Goal: Information Seeking & Learning: Find specific fact

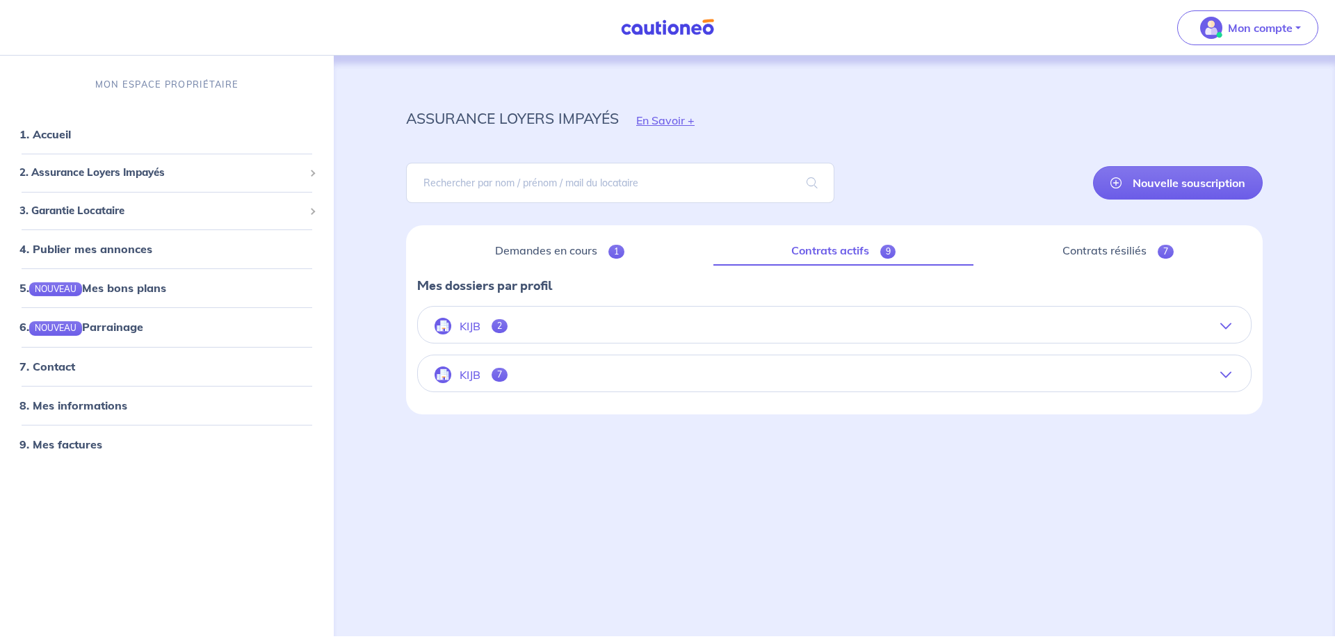
click at [533, 391] on button "KIJB 7" at bounding box center [834, 374] width 833 height 33
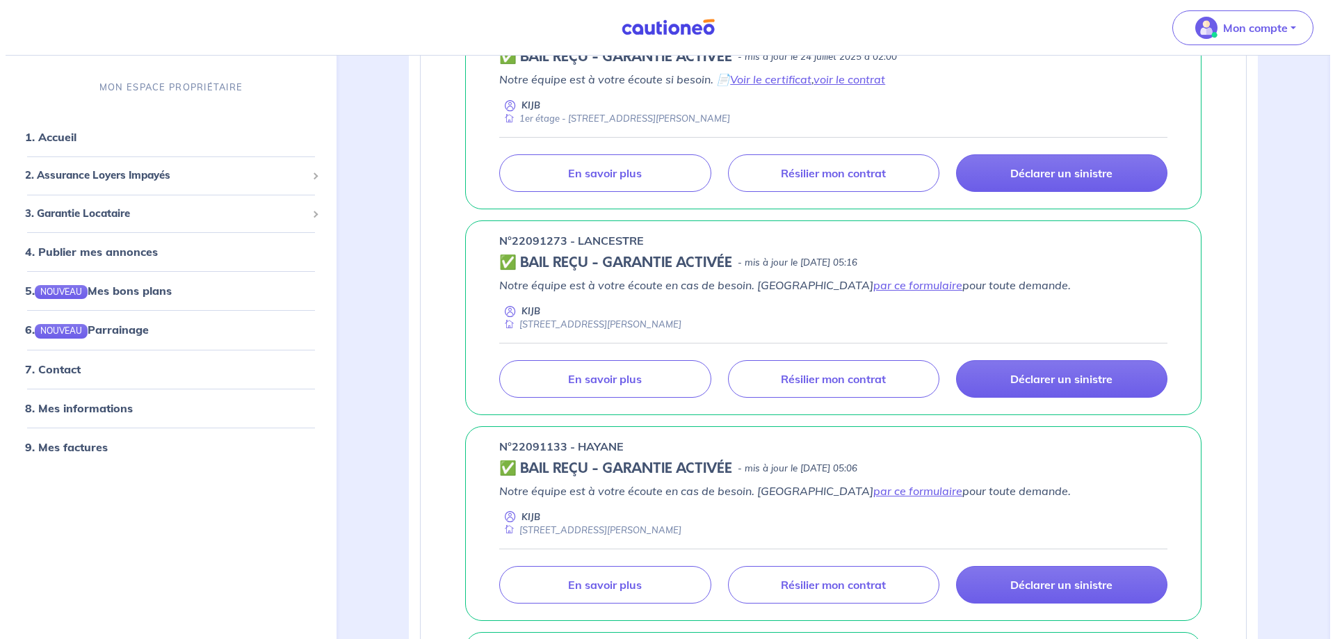
scroll to position [626, 0]
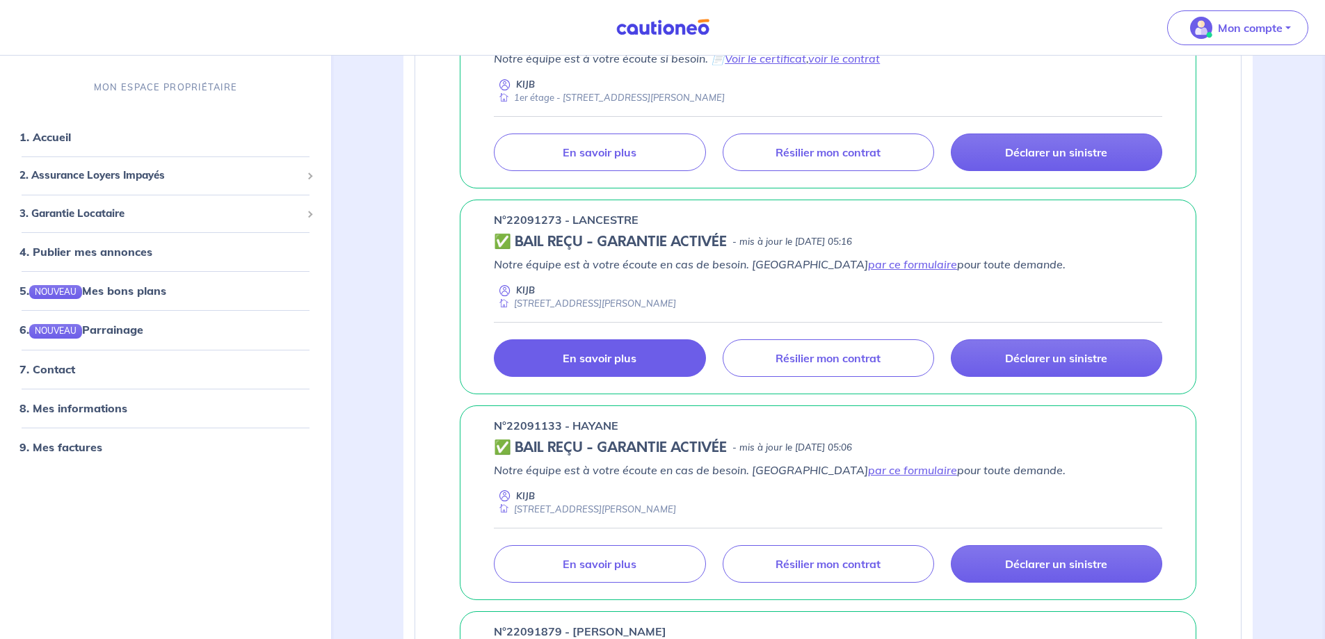
click at [636, 365] on p "En savoir plus" at bounding box center [600, 358] width 74 height 14
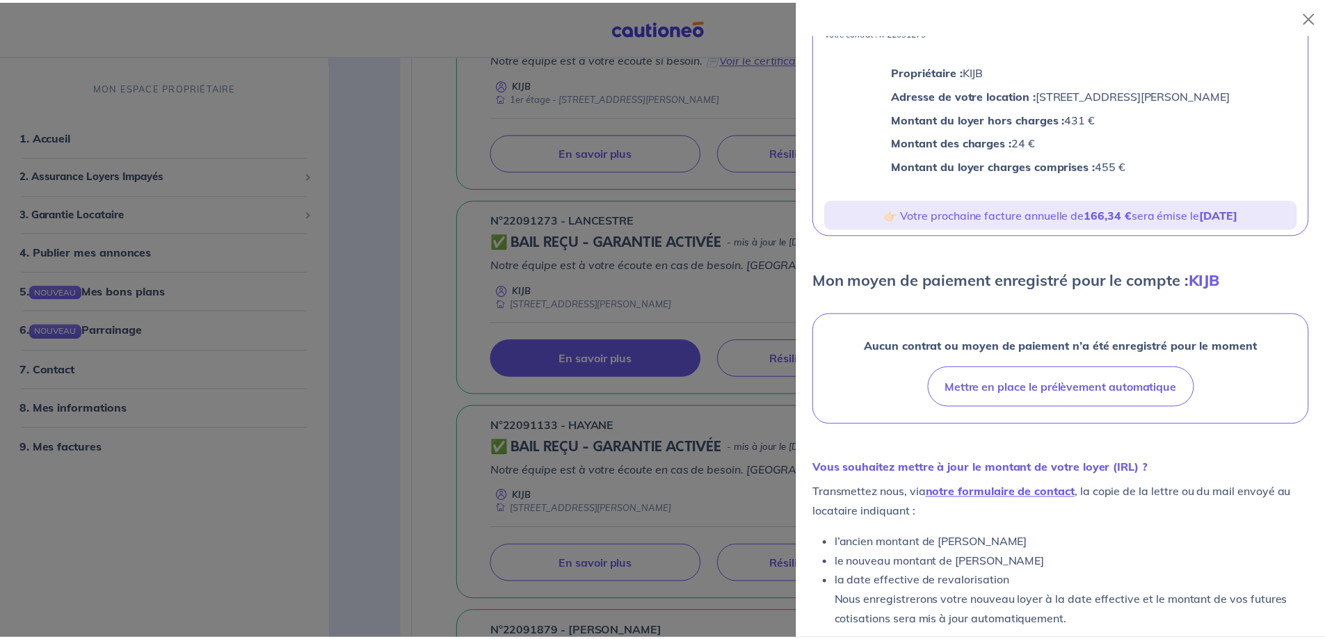
scroll to position [0, 0]
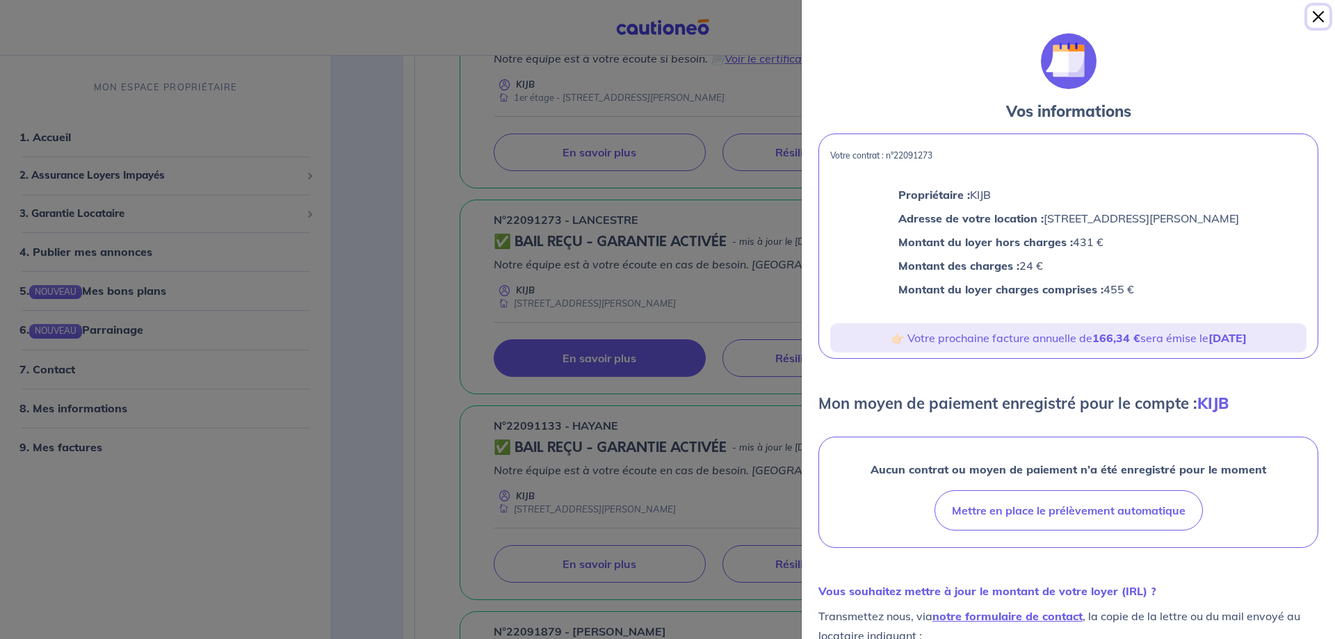
click at [1318, 19] on button "Close" at bounding box center [1318, 17] width 22 height 22
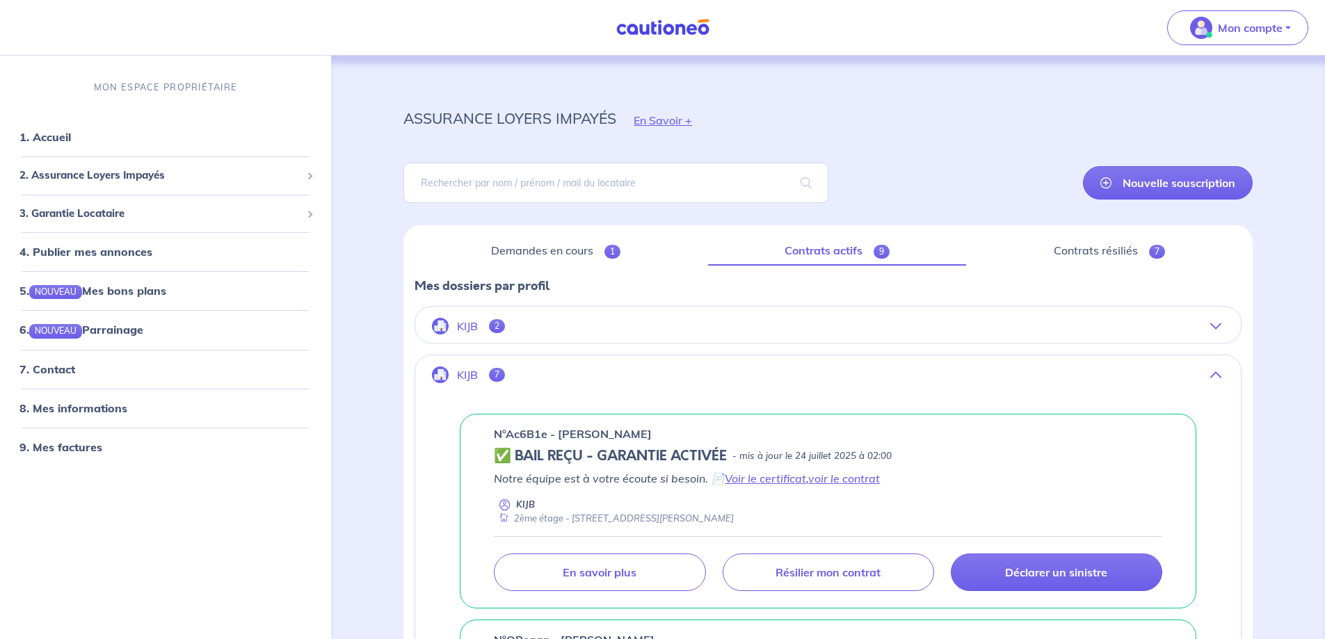
click at [563, 343] on button "KIJB 2" at bounding box center [827, 325] width 825 height 33
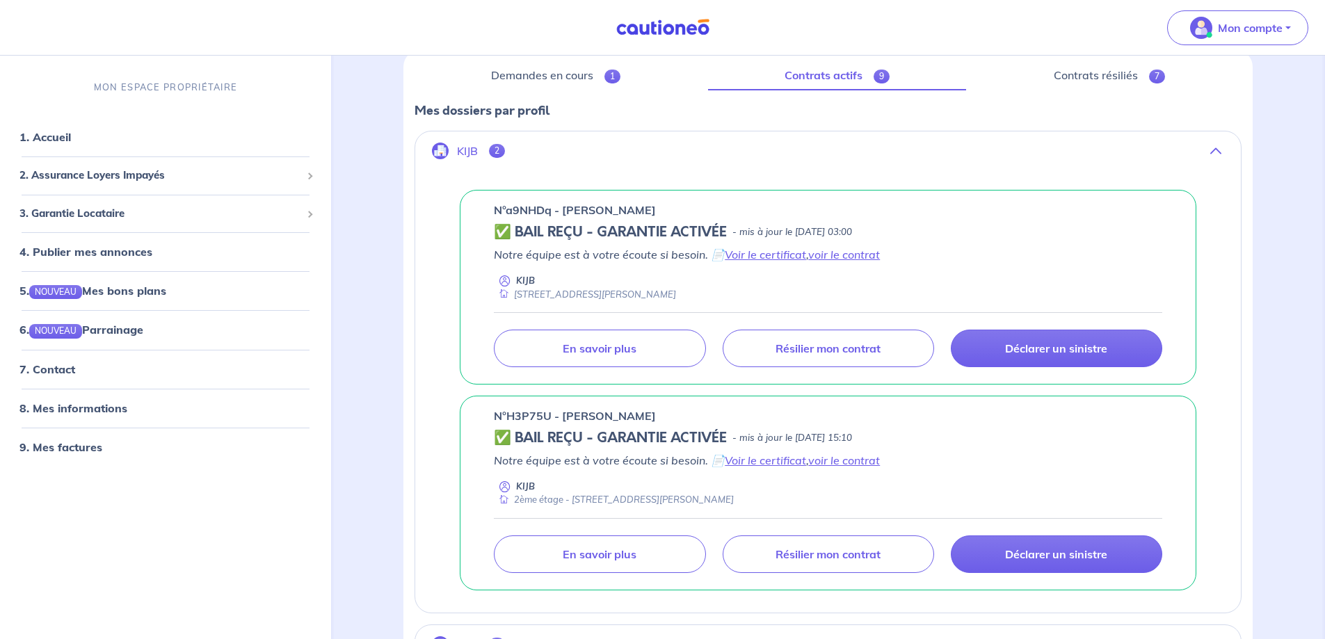
scroll to position [209, 0]
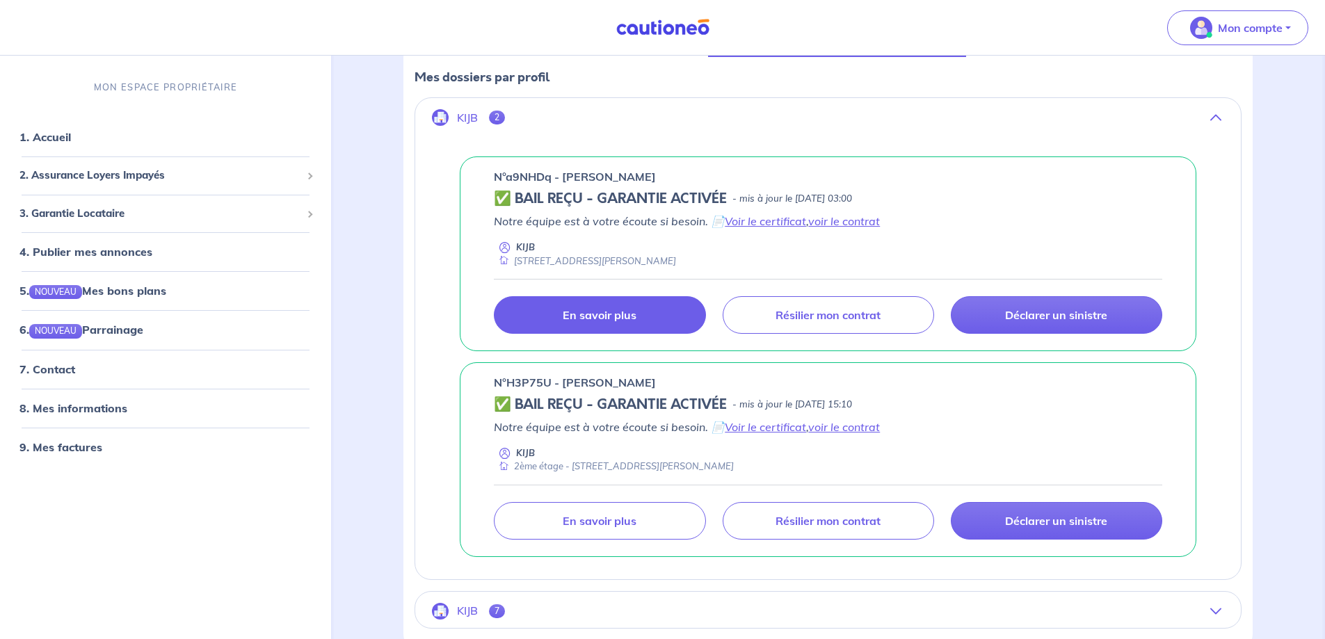
click at [600, 322] on p "En savoir plus" at bounding box center [600, 315] width 74 height 14
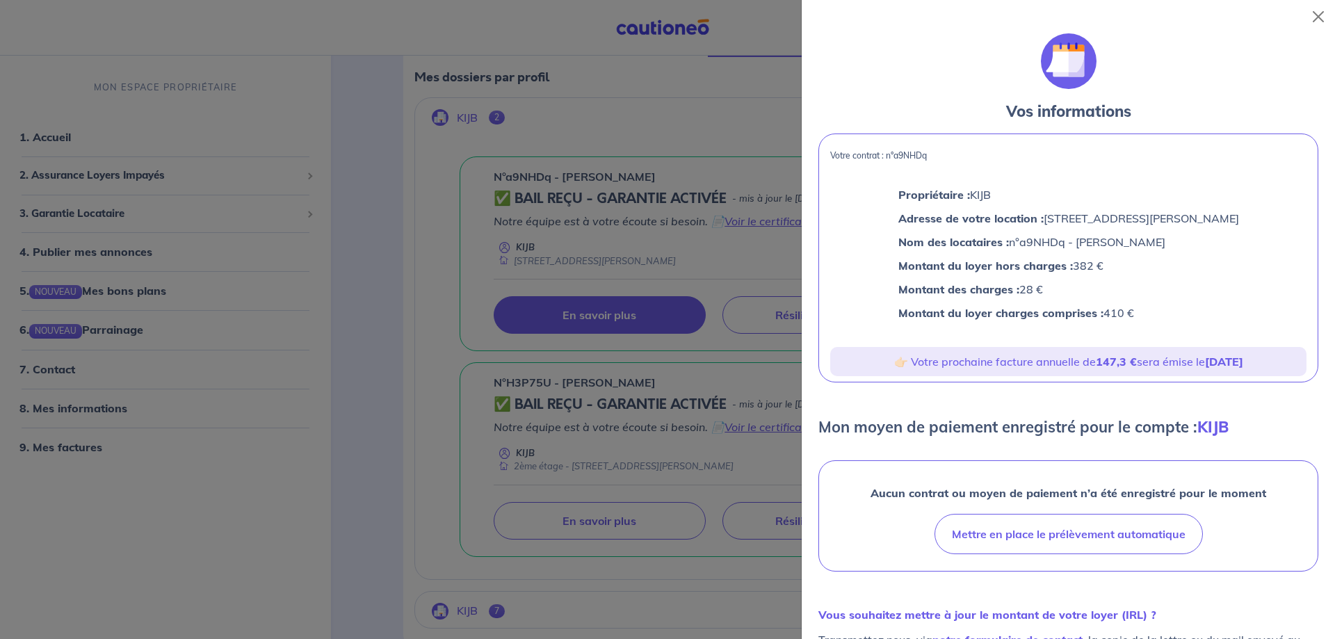
drag, startPoint x: 834, startPoint y: 162, endPoint x: 1142, endPoint y: 322, distance: 347.1
click at [1142, 322] on div "Votre contrat : n°a9NHDq Propriétaire : KIJB Adresse de votre location : [STREE…" at bounding box center [1068, 258] width 500 height 249
copy div "Votre contrat : n°a9NHDq Propriétaire : KIJB Adresse de votre location : [STREE…"
click at [696, 108] on div at bounding box center [667, 319] width 1335 height 639
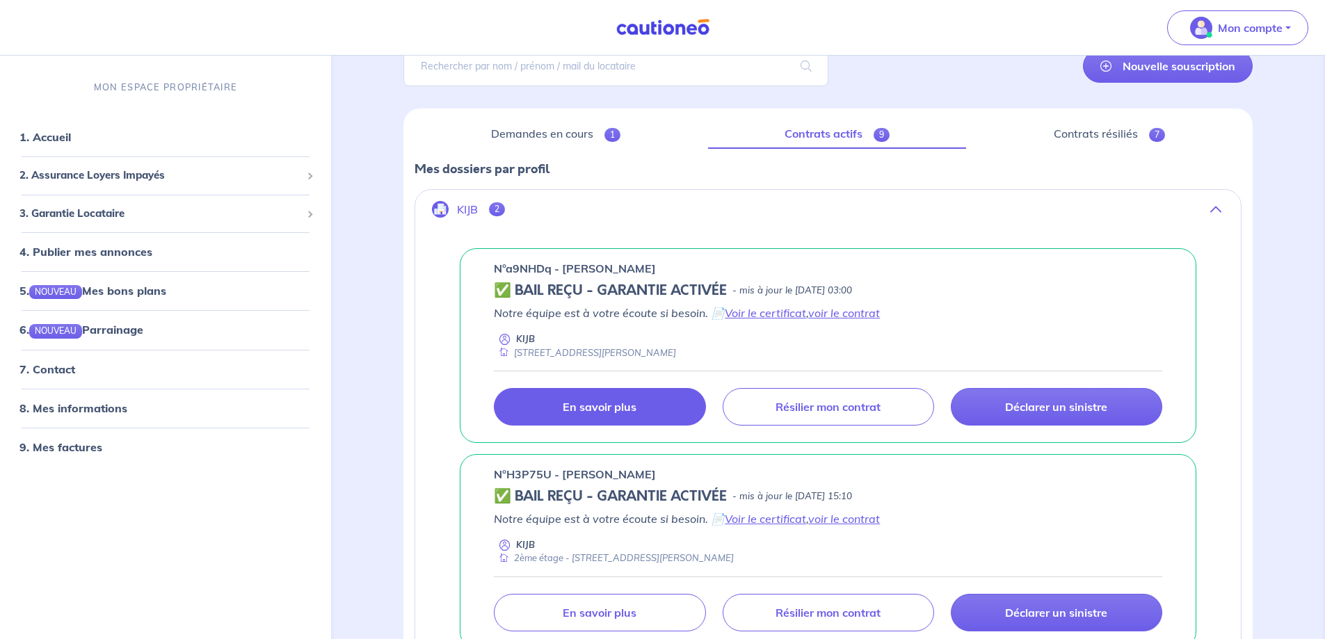
scroll to position [344, 0]
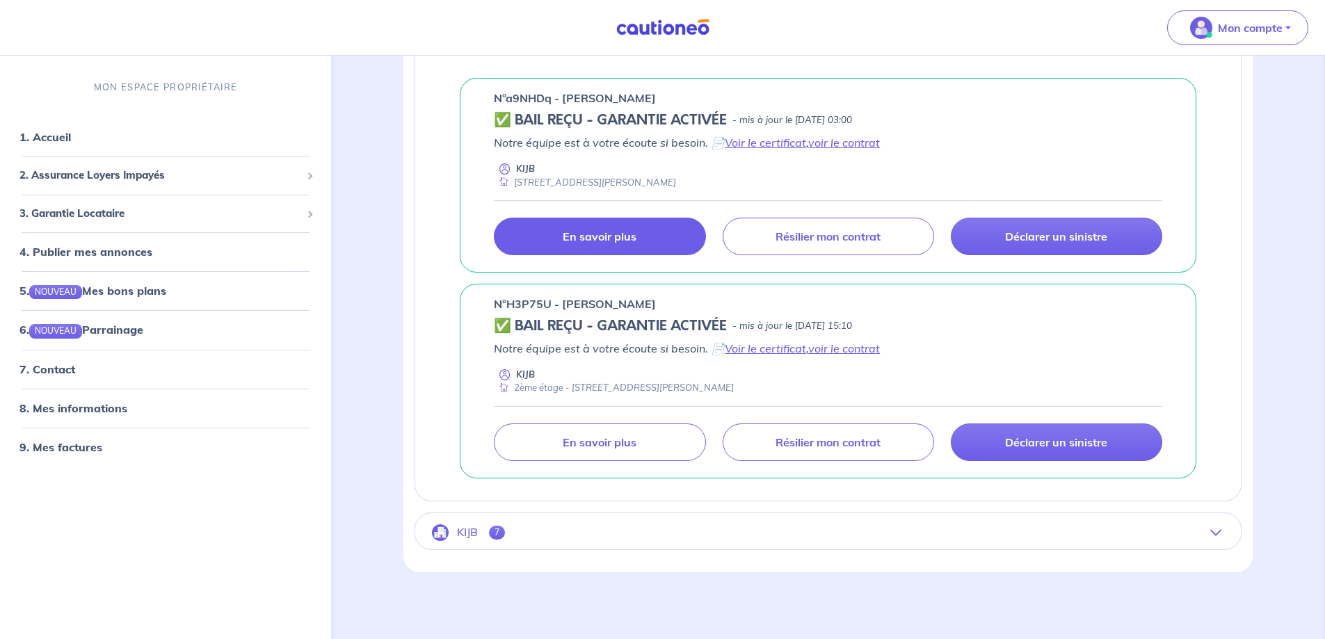
click at [521, 525] on button "KIJB 7" at bounding box center [827, 532] width 825 height 33
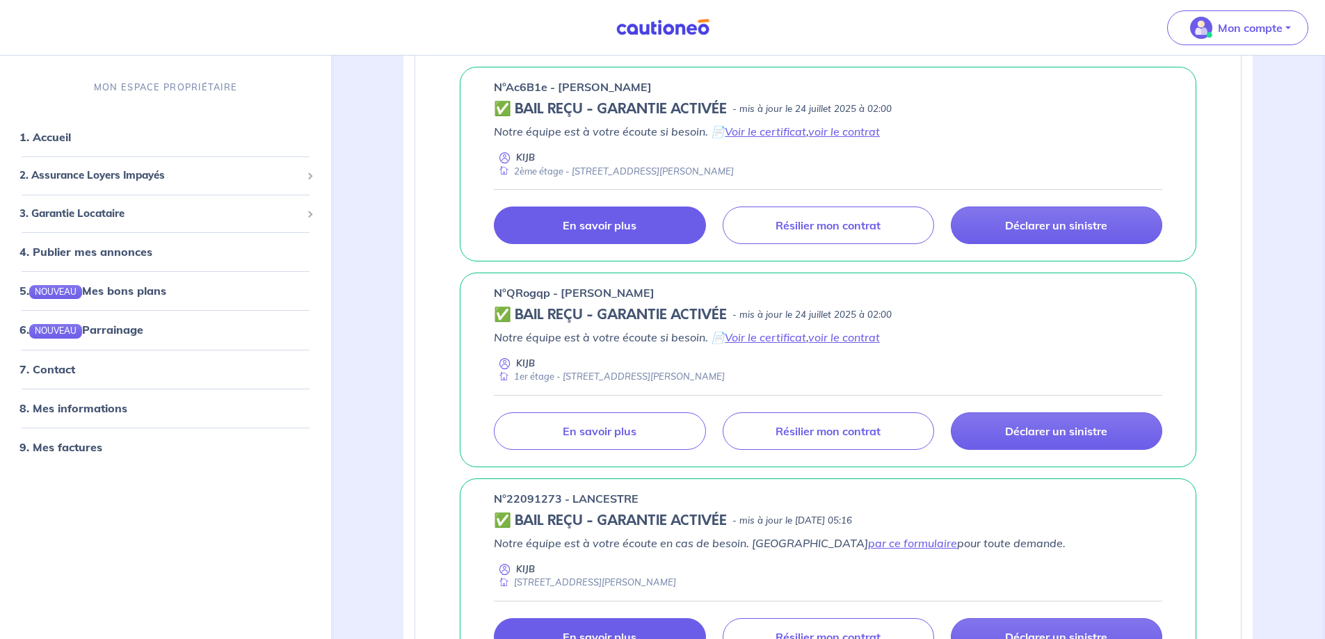
scroll to position [348, 0]
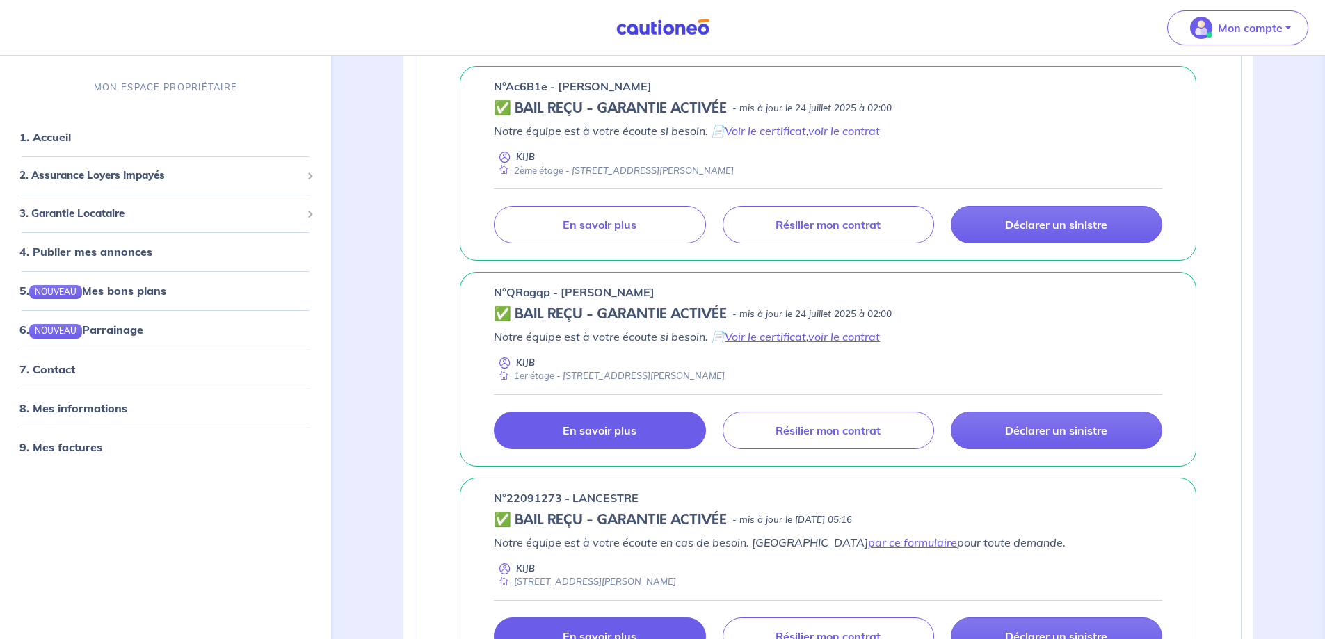
click at [624, 437] on p "En savoir plus" at bounding box center [600, 430] width 74 height 14
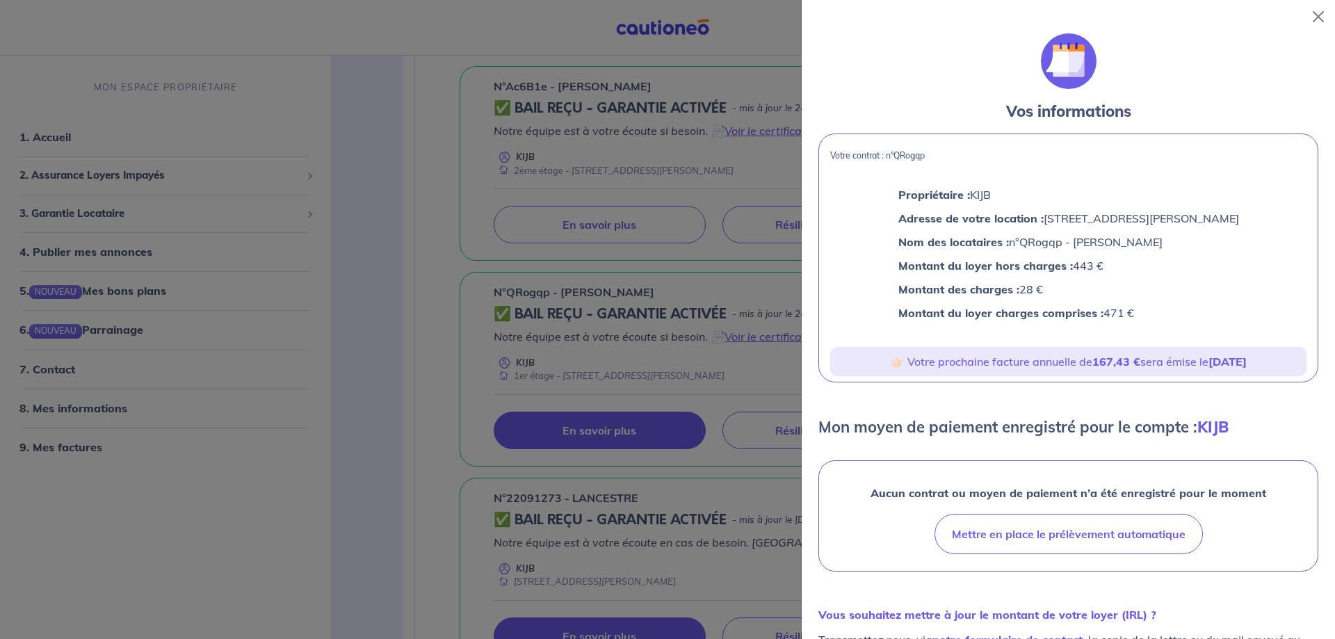
drag, startPoint x: 831, startPoint y: 165, endPoint x: 1160, endPoint y: 328, distance: 367.0
click at [1160, 328] on div "Votre contrat : n°QRogqp Propriétaire : KIJB Adresse de votre location : [STREE…" at bounding box center [1068, 258] width 500 height 249
copy div "Votre contrat : n°QRogqp Propriétaire : KIJB Adresse de votre location : [STREE…"
click at [460, 364] on div at bounding box center [667, 319] width 1335 height 639
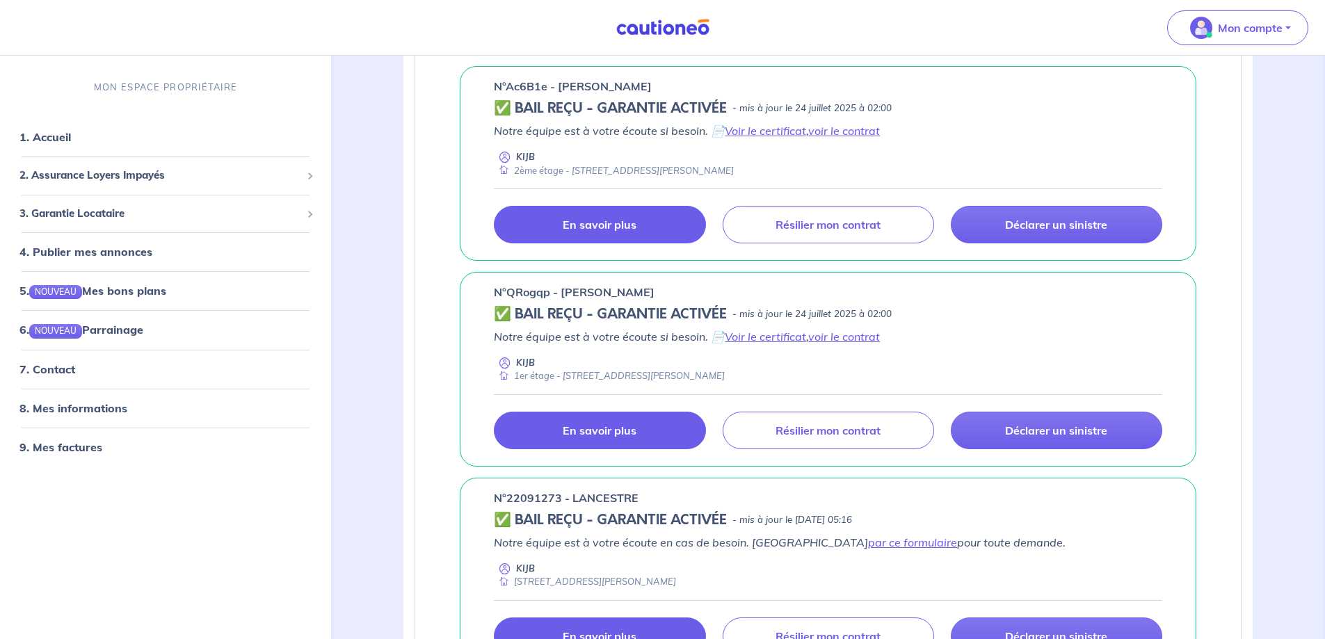
click at [565, 243] on link "En savoir plus" at bounding box center [599, 225] width 211 height 38
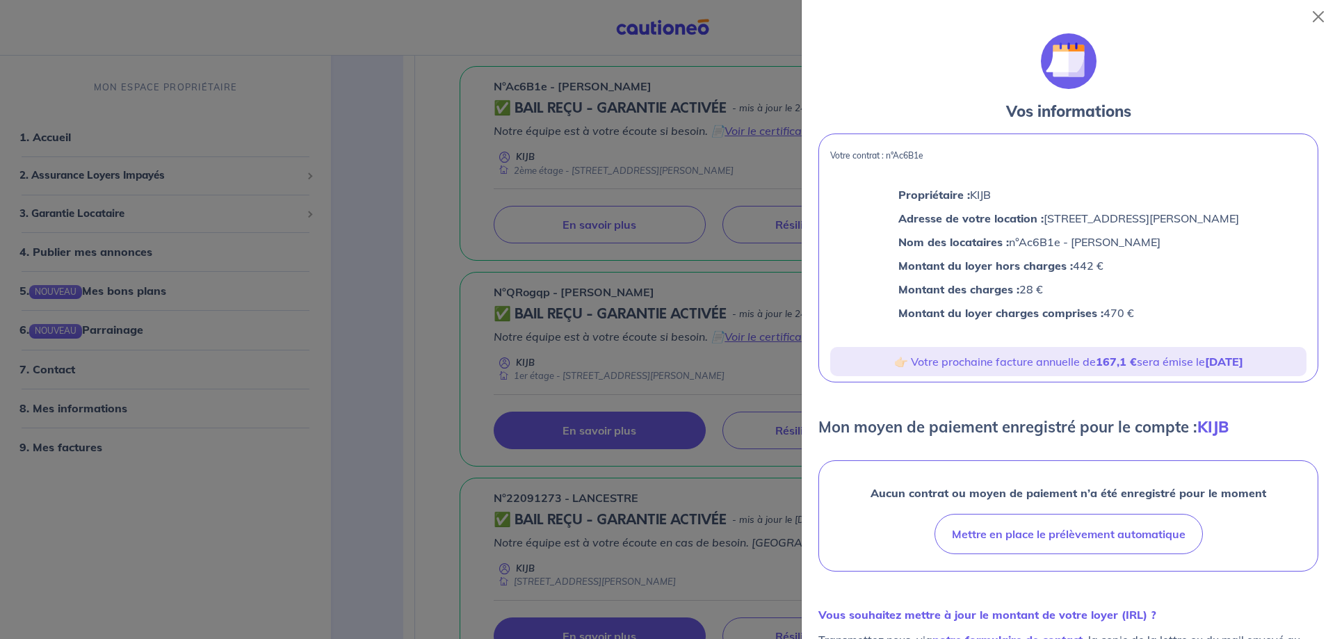
drag, startPoint x: 828, startPoint y: 163, endPoint x: 1151, endPoint y: 336, distance: 366.2
click at [1151, 336] on div "Votre contrat : n°Ac6B1e Propriétaire : KIJB Adresse de votre location : [STREE…" at bounding box center [1068, 258] width 500 height 249
copy div "Votre contrat : n°Ac6B1e Propriétaire : KIJB Adresse de votre location : [STREE…"
click at [461, 303] on div at bounding box center [667, 319] width 1335 height 639
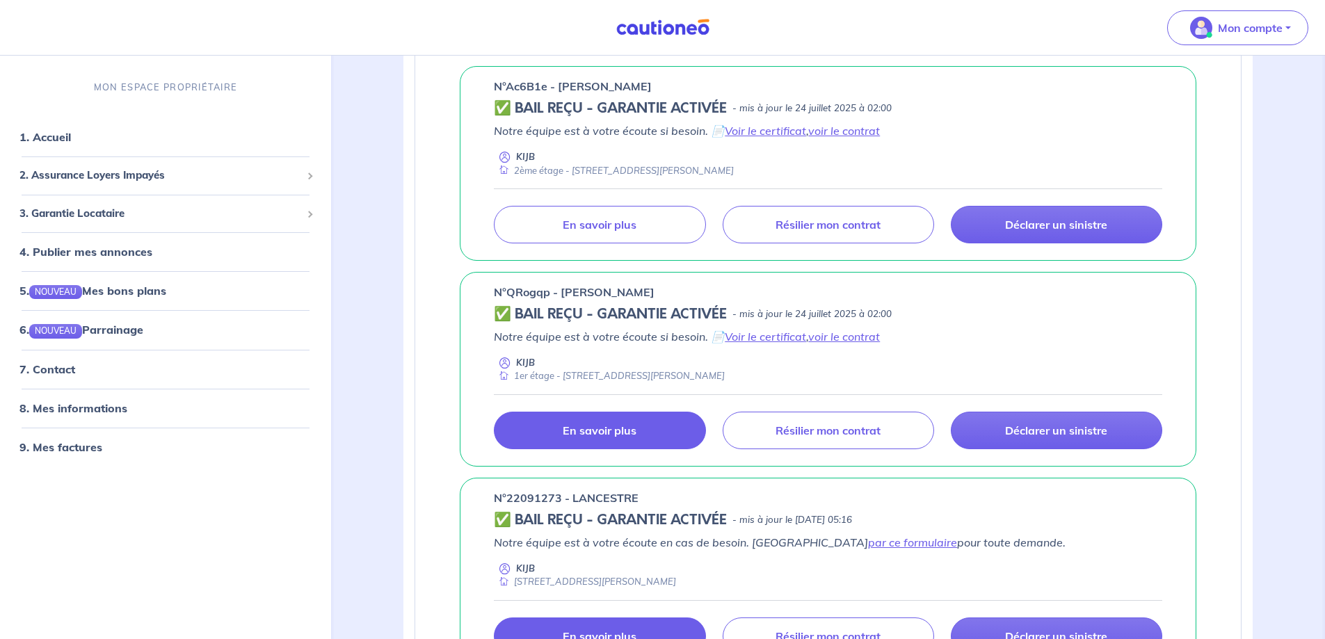
click at [595, 437] on p "En savoir plus" at bounding box center [600, 430] width 74 height 14
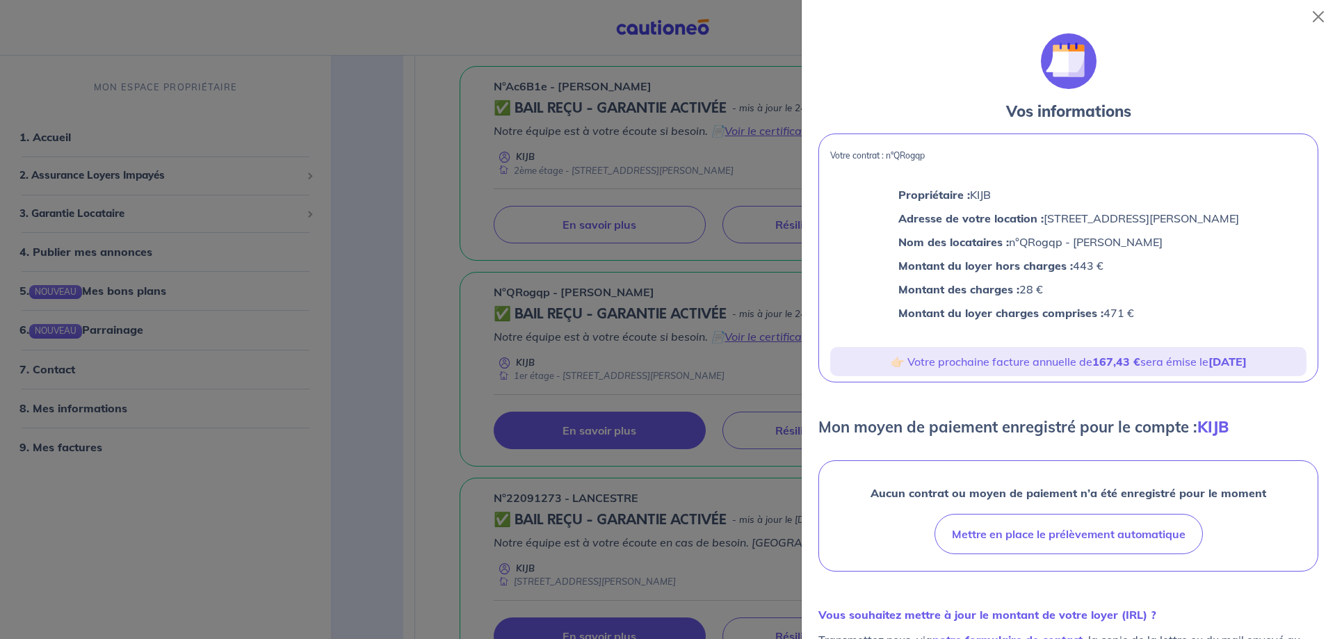
drag, startPoint x: 830, startPoint y: 165, endPoint x: 1160, endPoint y: 334, distance: 370.1
click at [1160, 334] on div "Votre contrat : n°QRogqp Propriétaire : KIJB Adresse de votre location : [STREE…" at bounding box center [1068, 258] width 500 height 249
copy div "Votre contrat : n°QRogqp Propriétaire : KIJB Adresse de votre location : [STREE…"
click at [439, 433] on div at bounding box center [667, 319] width 1335 height 639
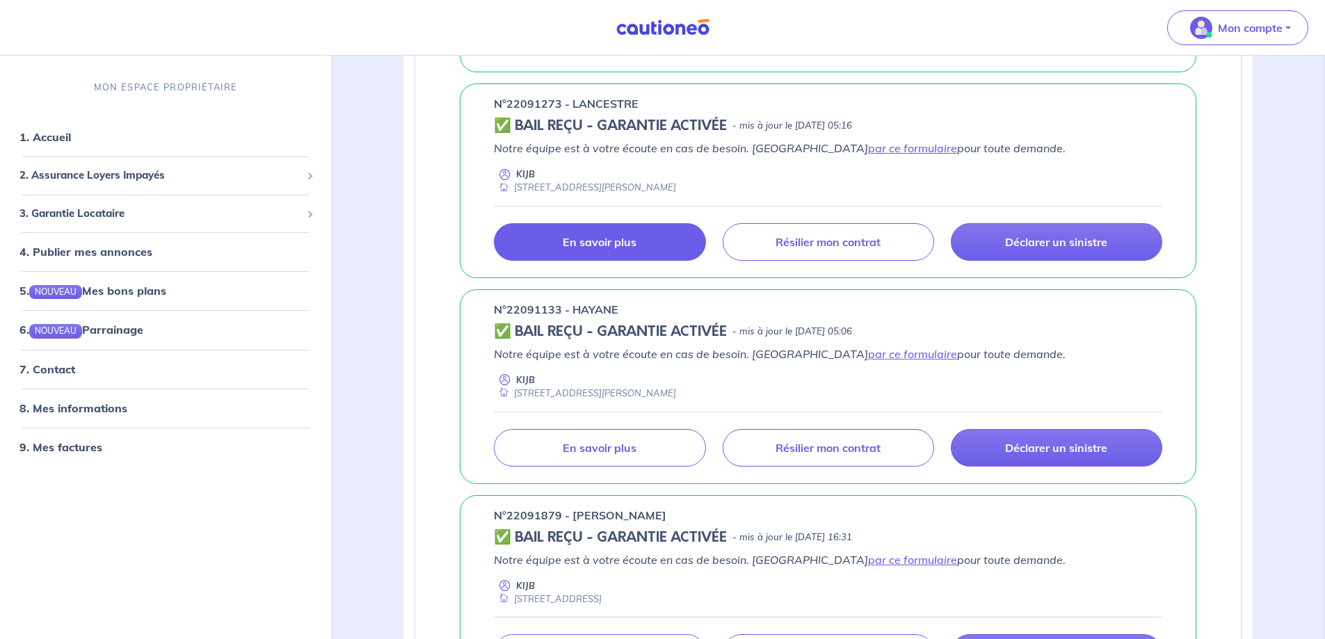
scroll to position [765, 0]
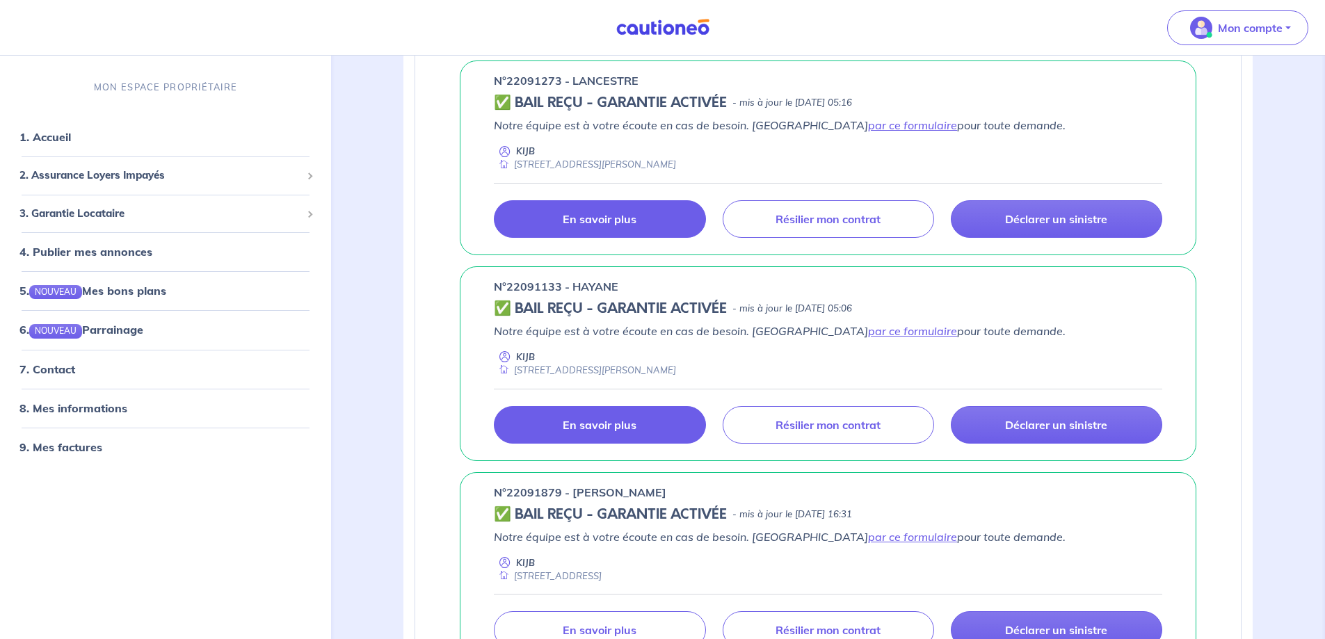
click at [571, 444] on link "En savoir plus" at bounding box center [599, 425] width 211 height 38
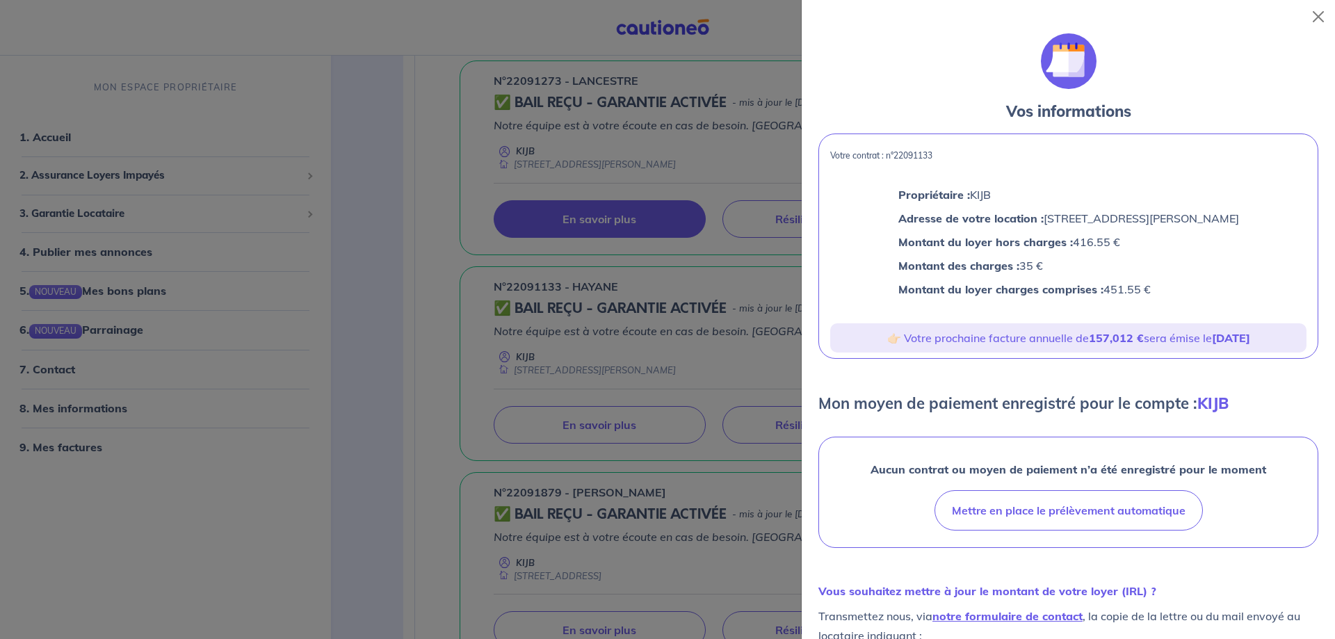
drag, startPoint x: 827, startPoint y: 159, endPoint x: 1167, endPoint y: 300, distance: 367.9
click at [1167, 300] on div "Votre contrat : n°22091133 Propriétaire : KIJB Adresse de votre location : [STR…" at bounding box center [1068, 246] width 500 height 225
copy div "Votre contrat : n°22091133 Propriétaire : KIJB Adresse de votre location : [STR…"
click at [490, 476] on div at bounding box center [667, 319] width 1335 height 639
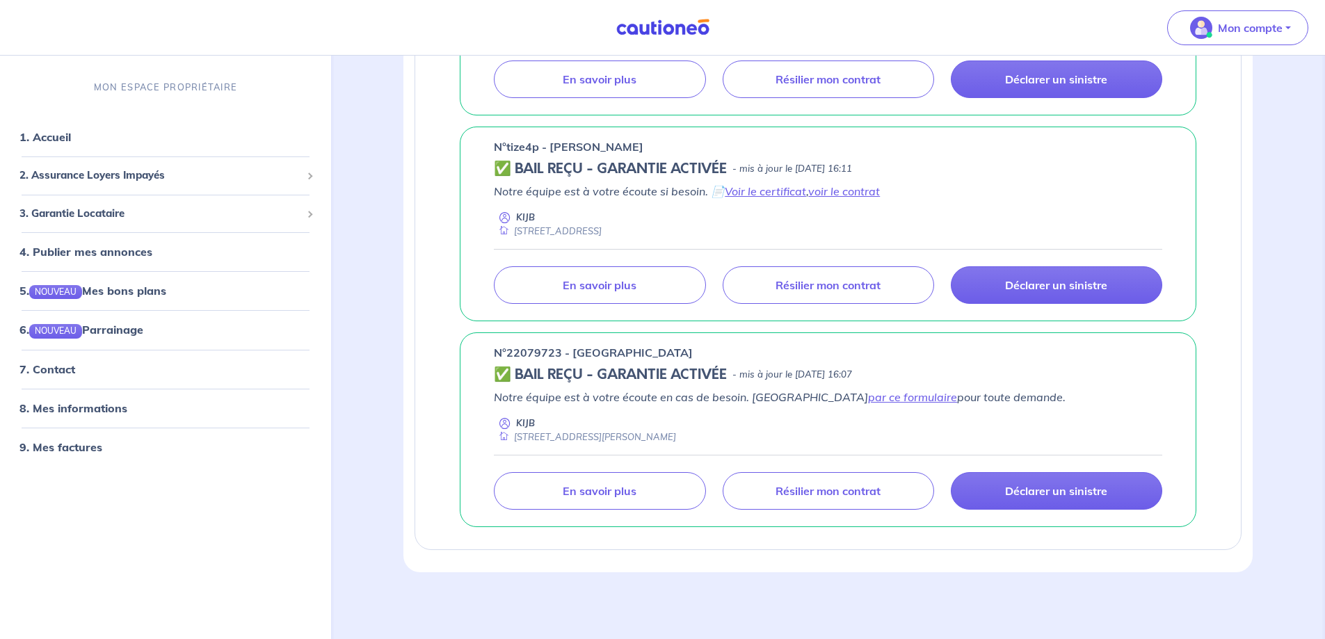
scroll to position [1436, 0]
click at [581, 487] on p "En savoir plus" at bounding box center [600, 491] width 74 height 14
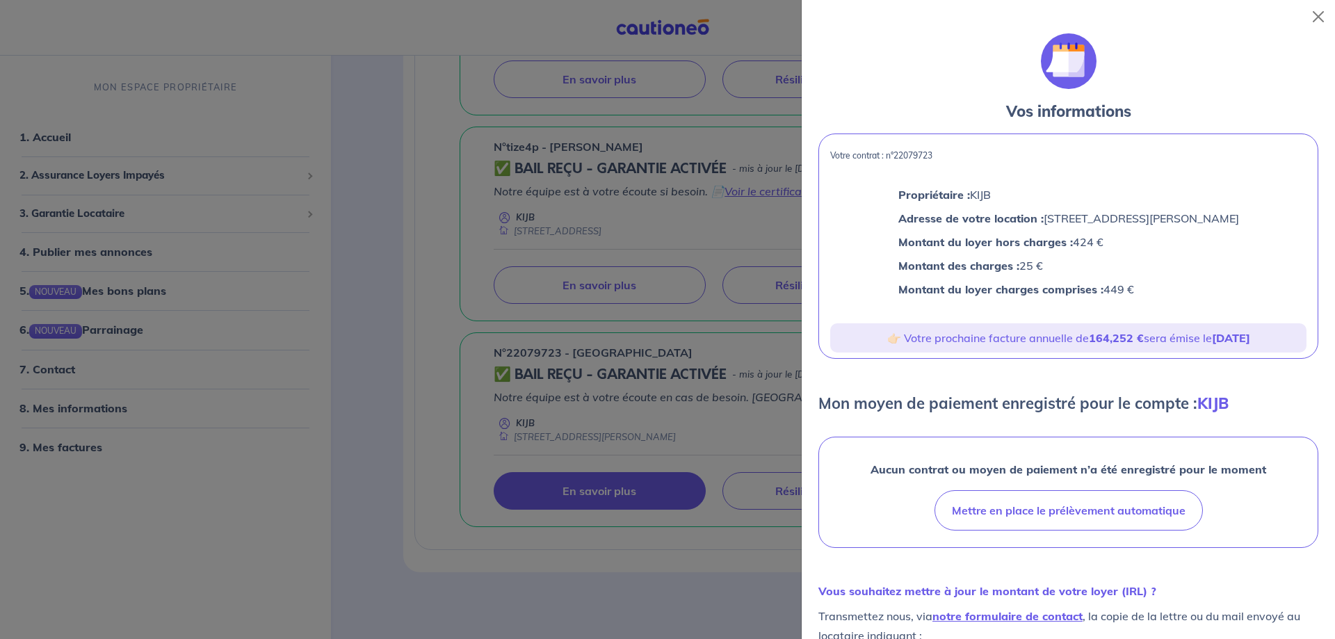
drag, startPoint x: 832, startPoint y: 167, endPoint x: 1182, endPoint y: 308, distance: 377.8
click at [1182, 308] on div "Votre contrat : n°22079723 Propriétaire : KIJB Adresse de votre location : [STR…" at bounding box center [1068, 246] width 500 height 225
copy div "Votre contrat : n°22079723 Propriétaire : KIJB Adresse de votre location : [STR…"
click at [502, 552] on div at bounding box center [667, 319] width 1335 height 639
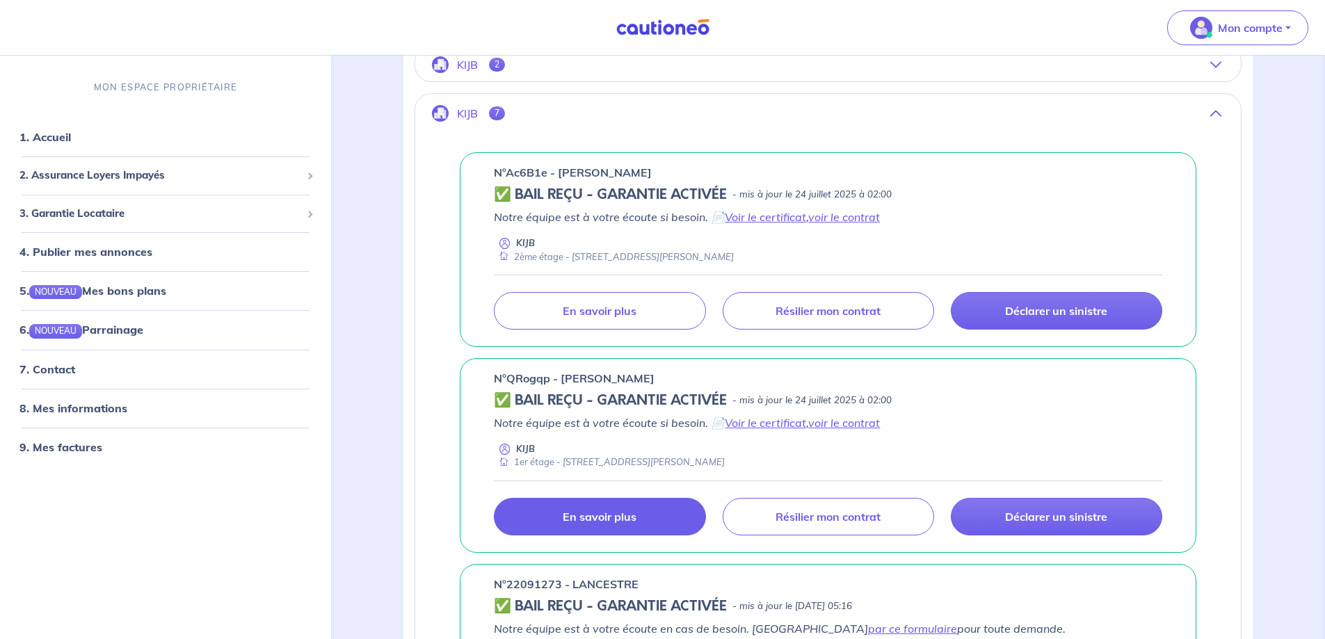
scroll to position [254, 0]
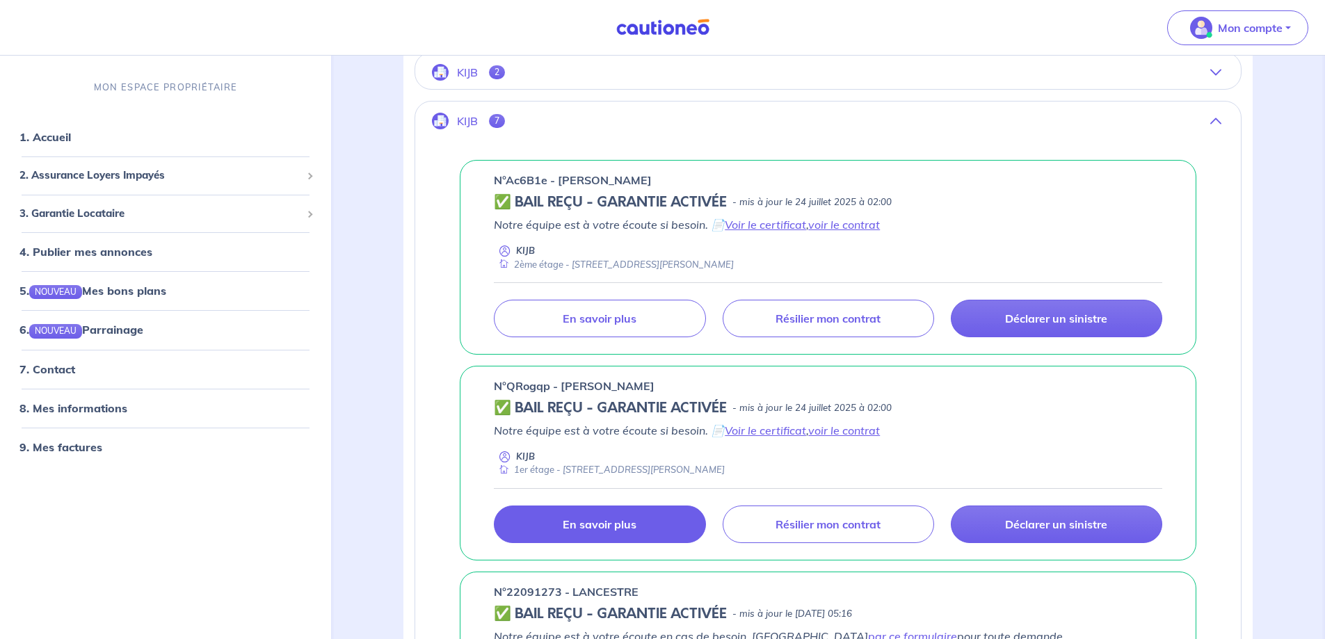
click at [510, 84] on button "KIJB 2" at bounding box center [827, 72] width 825 height 33
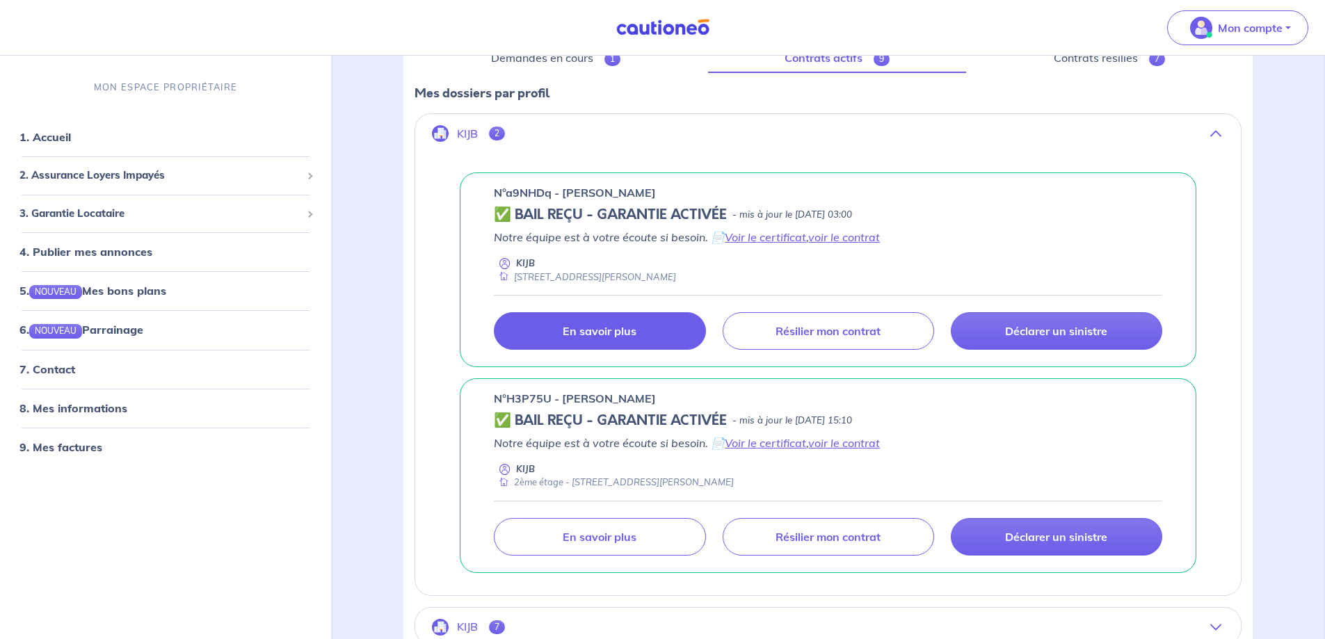
scroll to position [209, 0]
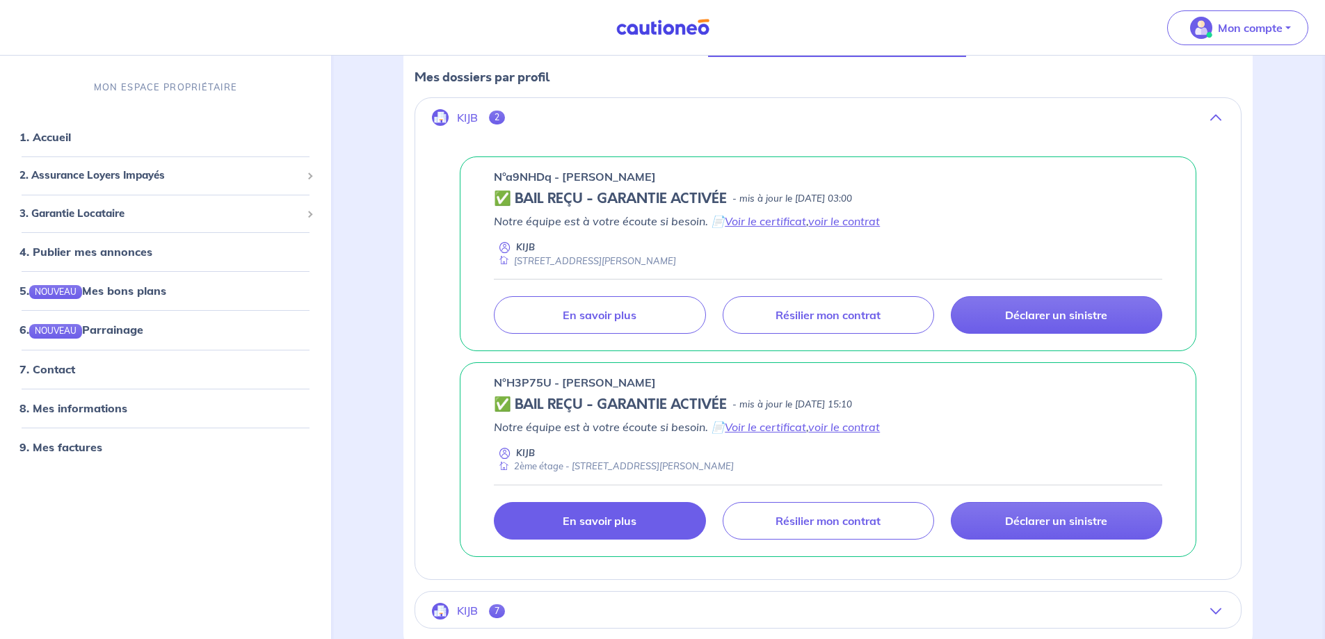
click at [609, 528] on p "En savoir plus" at bounding box center [600, 521] width 74 height 14
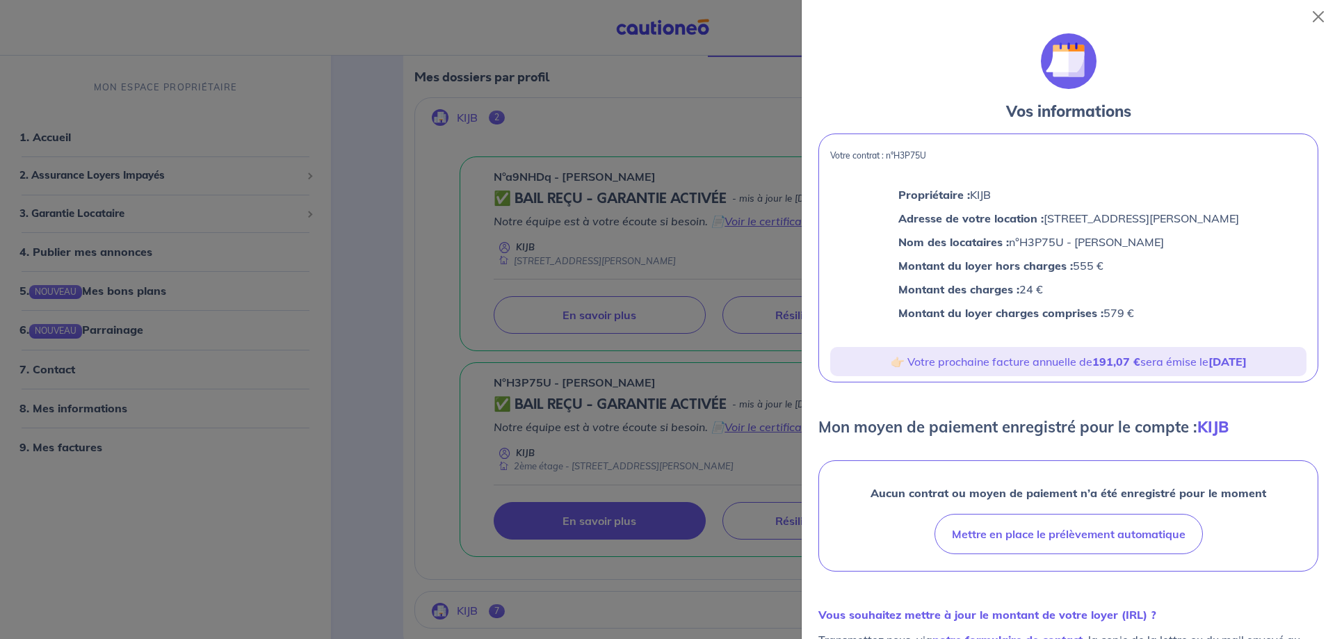
drag, startPoint x: 829, startPoint y: 165, endPoint x: 1151, endPoint y: 339, distance: 365.6
click at [1151, 339] on div "Votre contrat : n°H3P75U Propriétaire : KIJB Adresse de votre location : [STREE…" at bounding box center [1068, 258] width 500 height 249
copy div "Votre contrat : n°H3P75U Propriétaire : KIJB Adresse de votre location : [STREE…"
click at [453, 403] on div at bounding box center [667, 319] width 1335 height 639
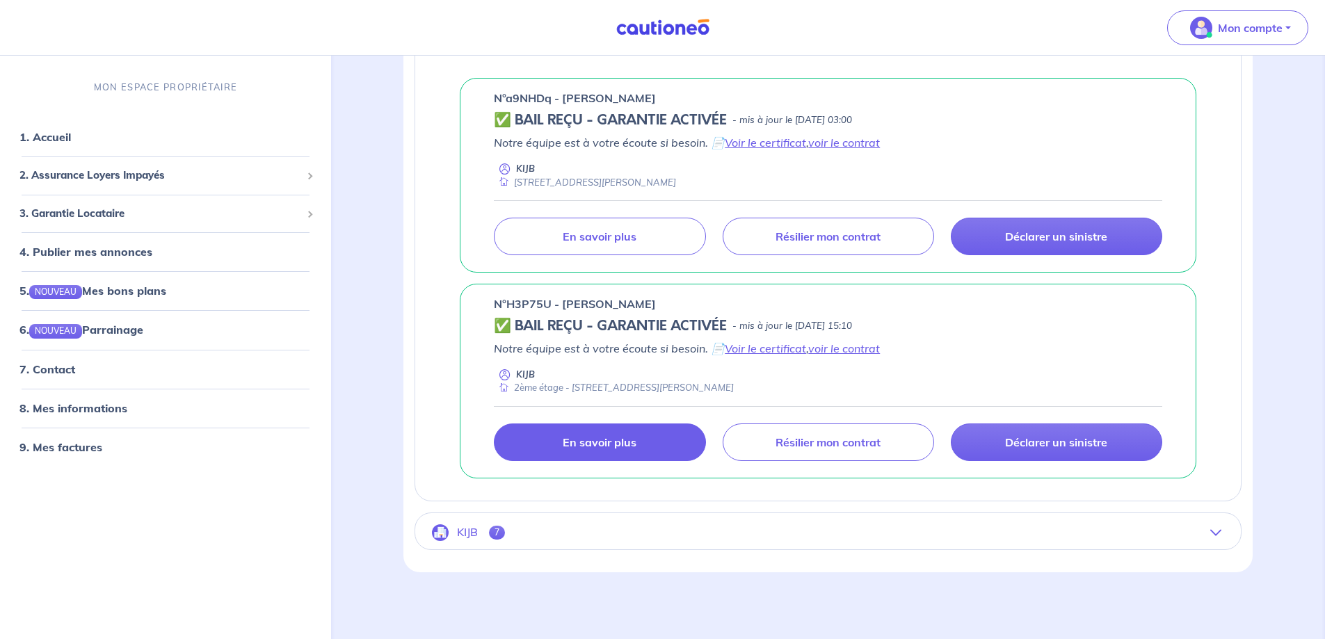
scroll to position [344, 0]
click at [597, 524] on button "KIJB 7" at bounding box center [827, 532] width 825 height 33
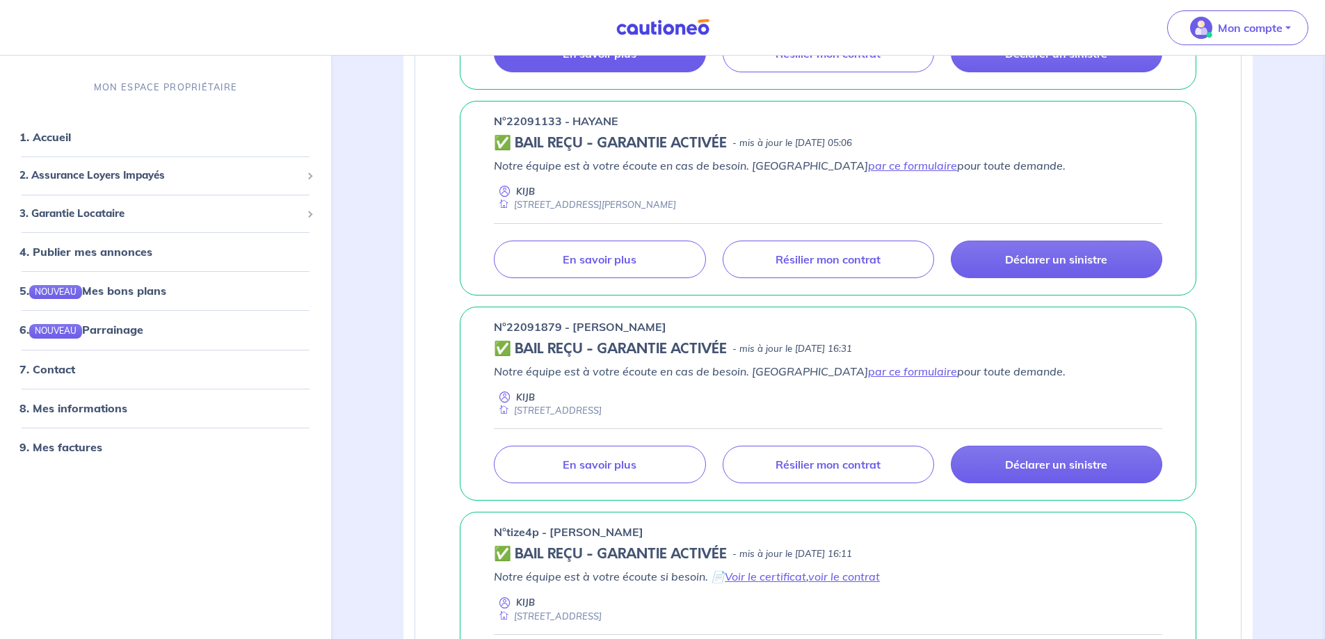
scroll to position [974, 0]
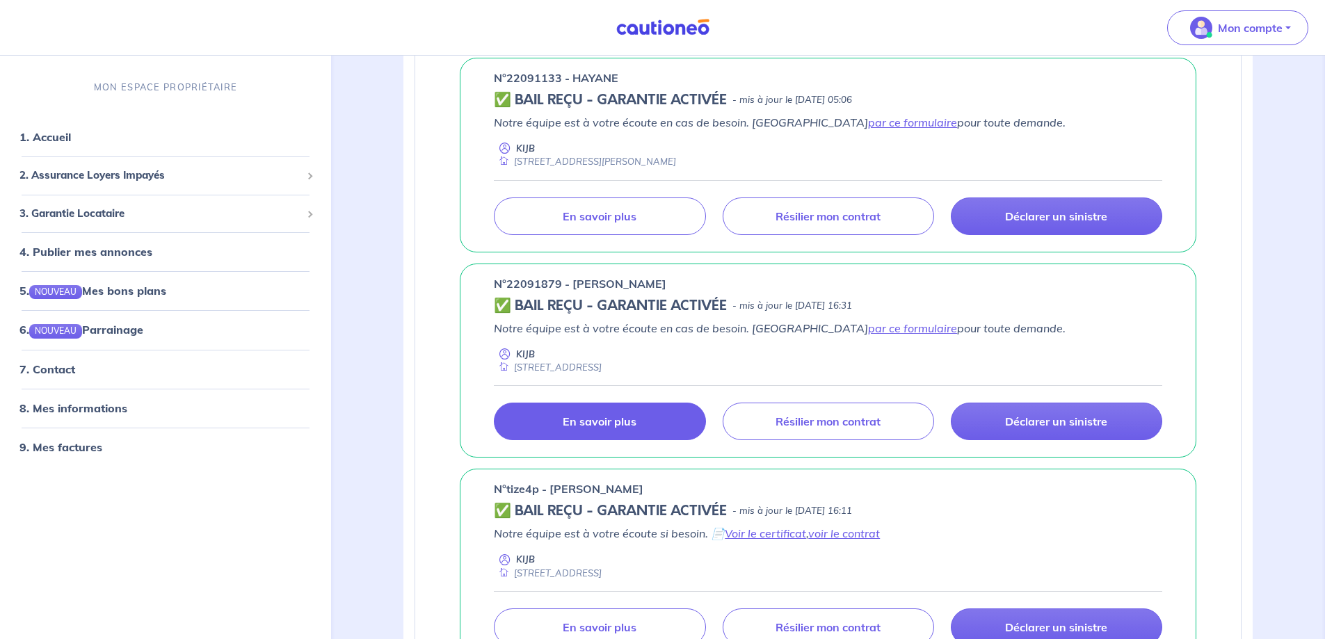
click at [606, 428] on p "En savoir plus" at bounding box center [600, 421] width 74 height 14
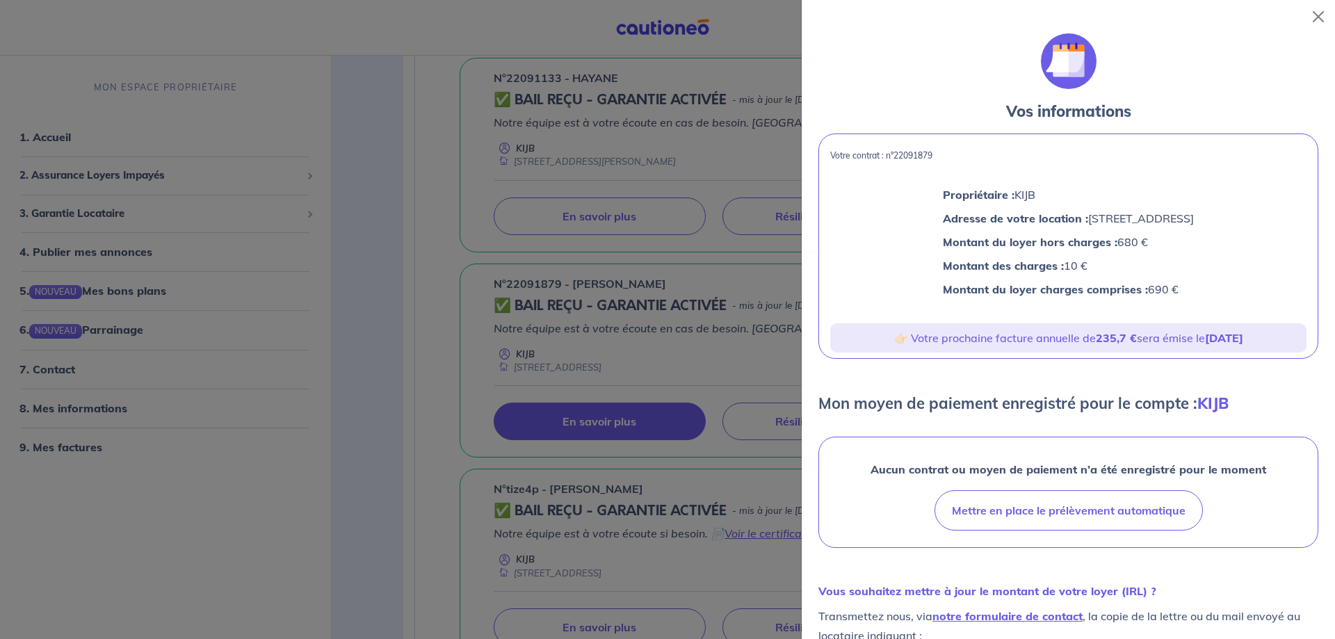
drag, startPoint x: 832, startPoint y: 165, endPoint x: 1128, endPoint y: 310, distance: 329.6
click at [1128, 310] on div "Votre contrat : n°22091879 Propriétaire : KIJB Adresse de votre location : [STR…" at bounding box center [1068, 246] width 500 height 225
copy div "Votre contrat : n°22091879 Propriétaire : KIJB Adresse de votre location : [STR…"
click at [452, 487] on div at bounding box center [667, 319] width 1335 height 639
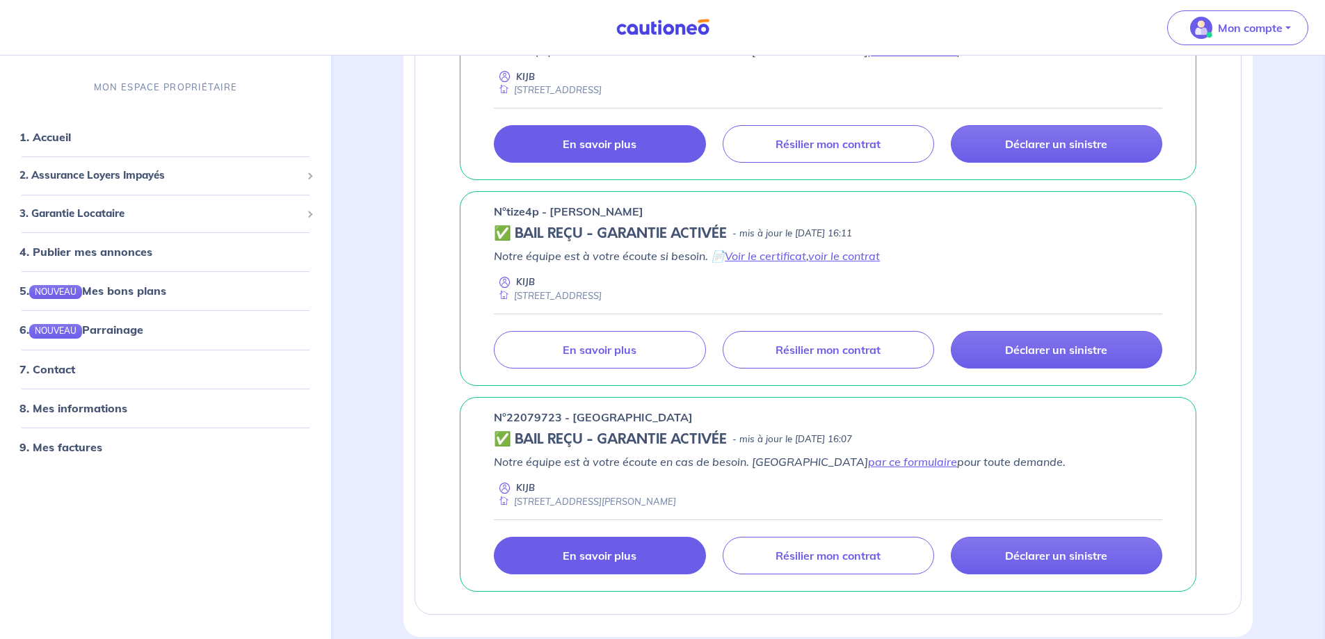
scroll to position [1252, 0]
click at [563, 368] on link "En savoir plus" at bounding box center [599, 349] width 211 height 38
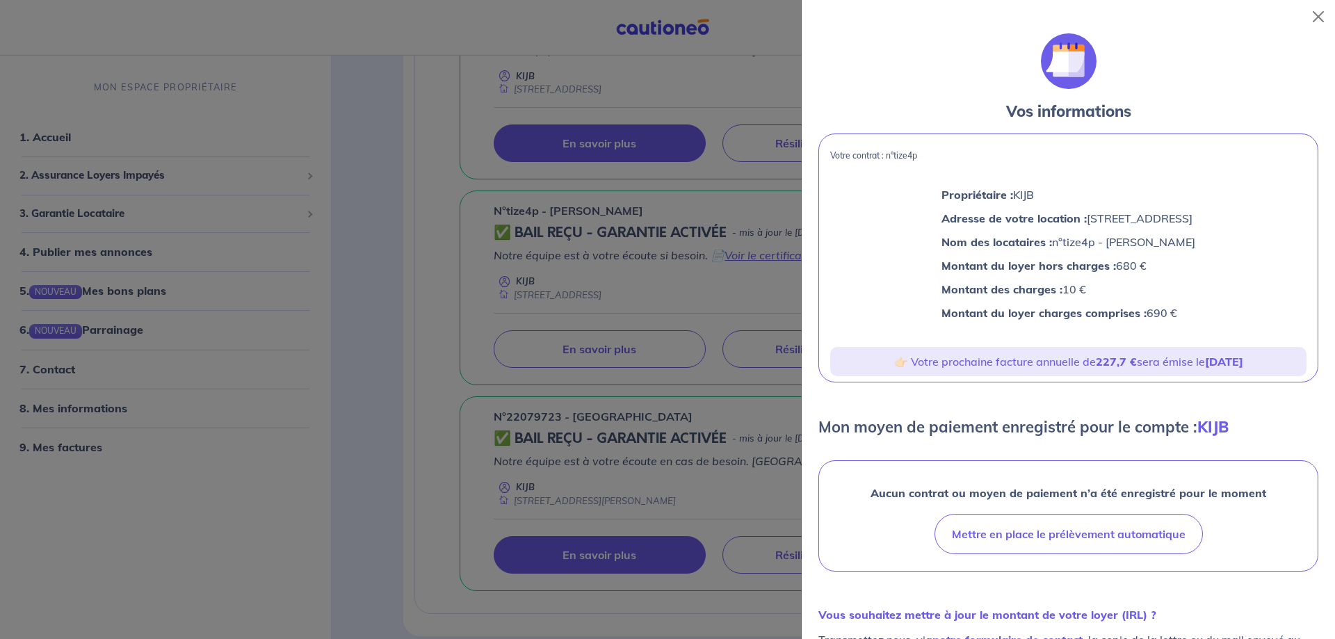
drag, startPoint x: 834, startPoint y: 165, endPoint x: 1162, endPoint y: 332, distance: 368.5
click at [1162, 332] on div "Votre contrat : n°tize4p Propriétaire : KIJB Adresse de votre location : [STREE…" at bounding box center [1068, 258] width 500 height 249
copy div "Votre contrat : n°tize4p Propriétaire : KIJB Adresse de votre location : [STREE…"
click at [497, 462] on div at bounding box center [667, 319] width 1335 height 639
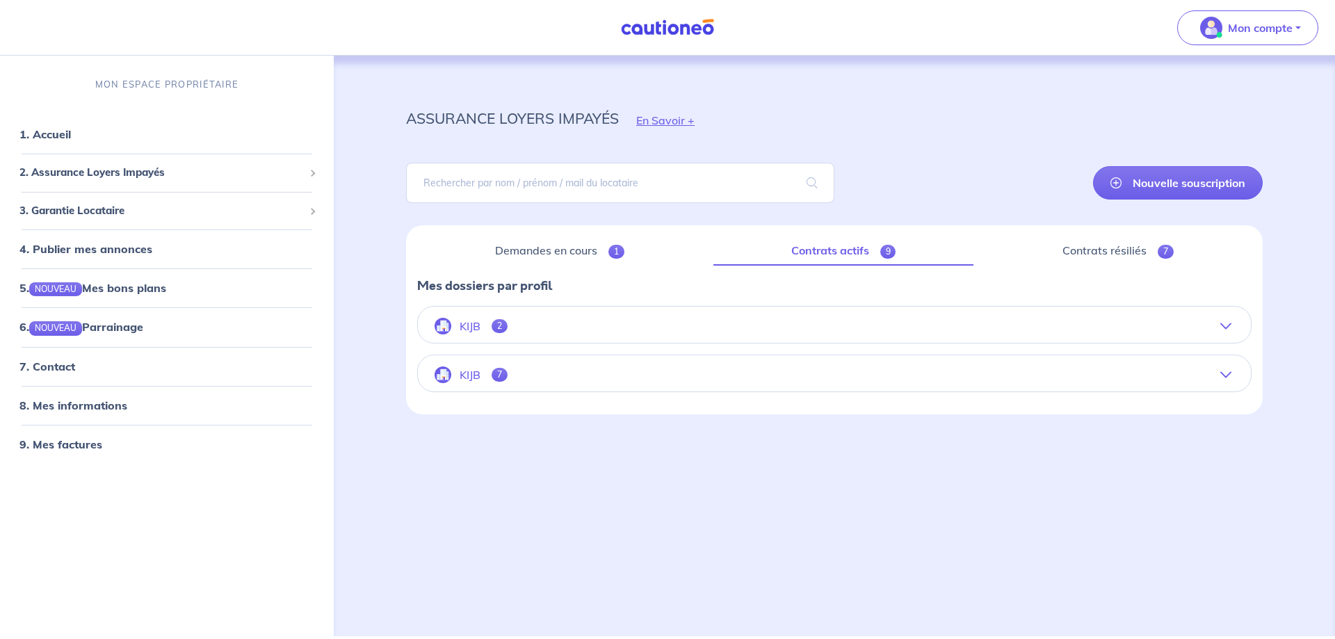
click at [545, 391] on button "KIJB 7" at bounding box center [834, 374] width 833 height 33
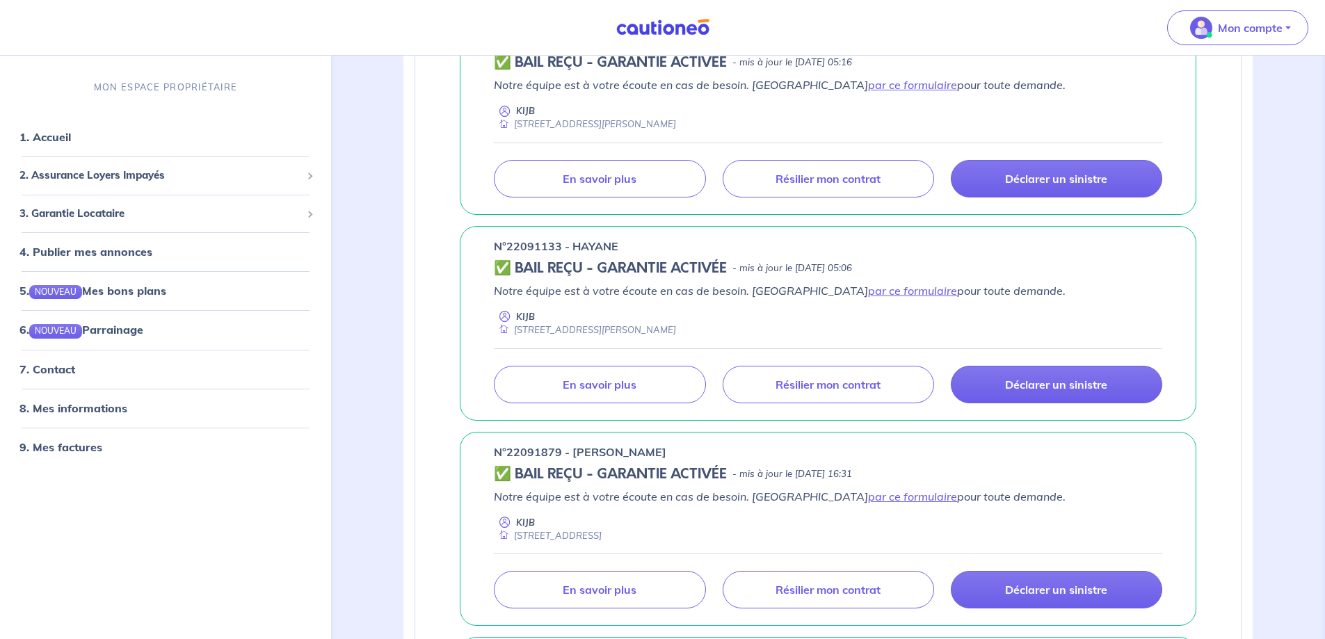
scroll to position [974, 0]
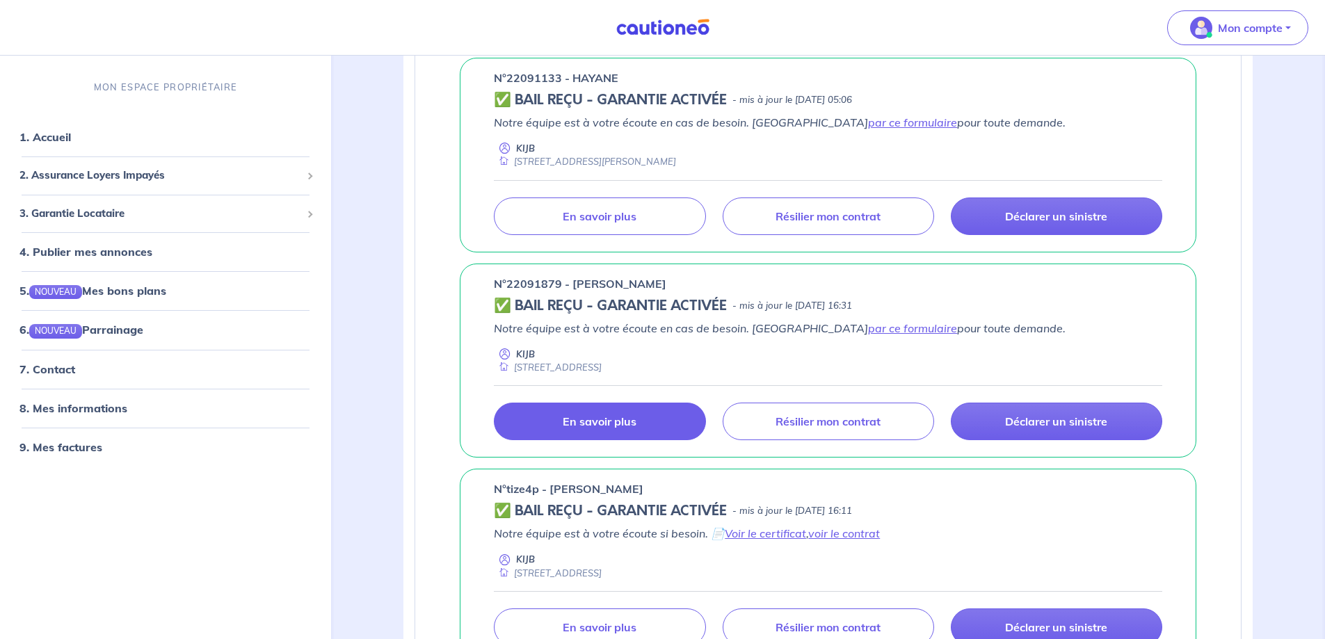
click at [563, 440] on link "En savoir plus" at bounding box center [599, 422] width 211 height 38
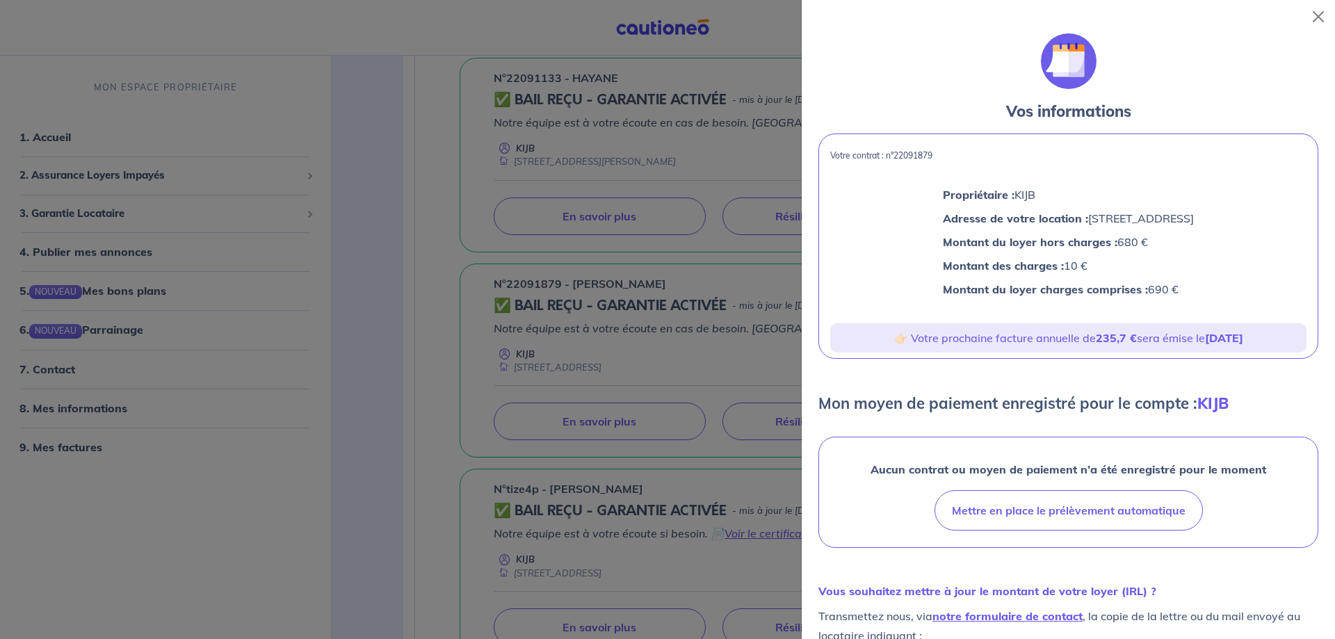
drag, startPoint x: 830, startPoint y: 161, endPoint x: 1123, endPoint y: 306, distance: 326.5
click at [1123, 306] on div "Votre contrat : n°22091879 Propriétaire : KIJB Adresse de votre location : [STR…" at bounding box center [1068, 246] width 500 height 225
copy div "Votre contrat : n°22091879 Propriétaire : KIJB Adresse de votre location : [STR…"
click at [460, 447] on div at bounding box center [667, 319] width 1335 height 639
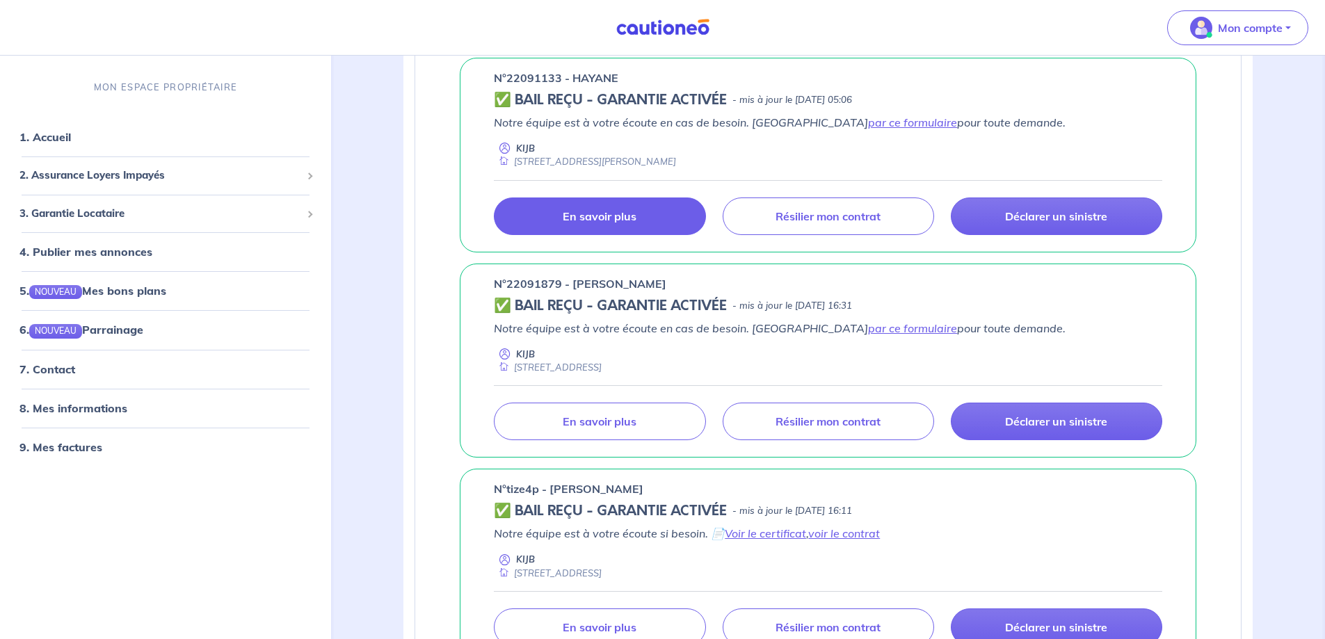
click at [579, 223] on p "En savoir plus" at bounding box center [600, 216] width 74 height 14
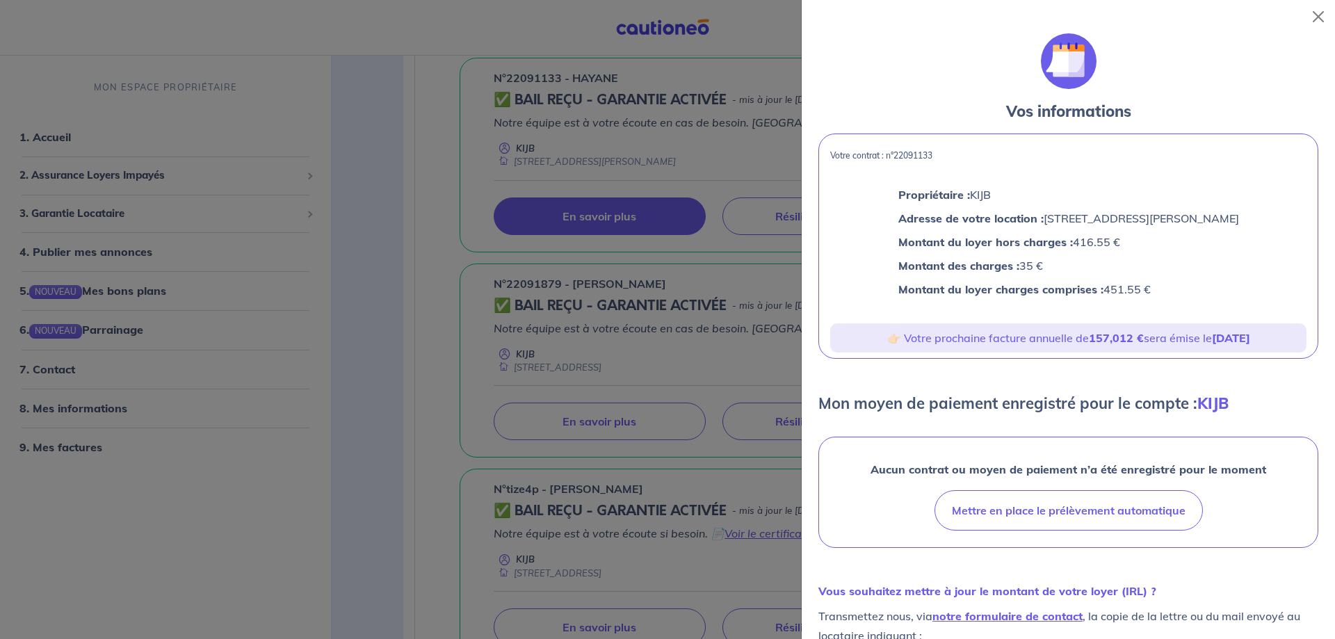
drag, startPoint x: 833, startPoint y: 161, endPoint x: 972, endPoint y: 181, distance: 140.5
click at [972, 181] on div "Votre contrat : n°22091133 Propriétaire : KIJB Adresse de votre location : [STR…" at bounding box center [1068, 246] width 500 height 225
click at [972, 181] on div "Propriétaire : KIJB Adresse de votre location : 8 RUE JEAN MARTIN - 13500 MARTI…" at bounding box center [1068, 245] width 499 height 146
click at [451, 70] on div at bounding box center [667, 319] width 1335 height 639
